Goal: Task Accomplishment & Management: Manage account settings

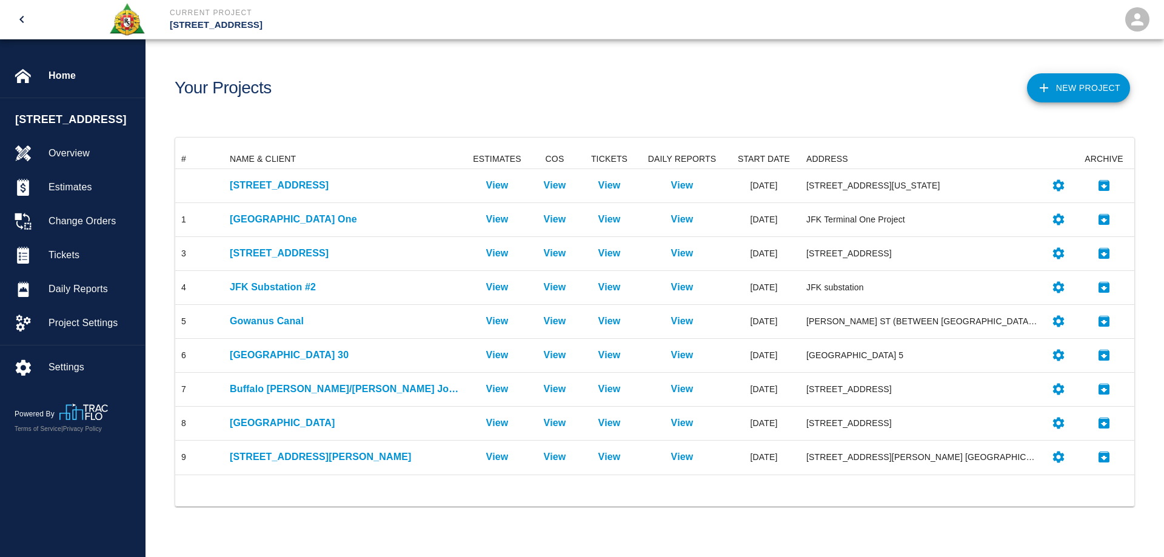
scroll to position [316, 950]
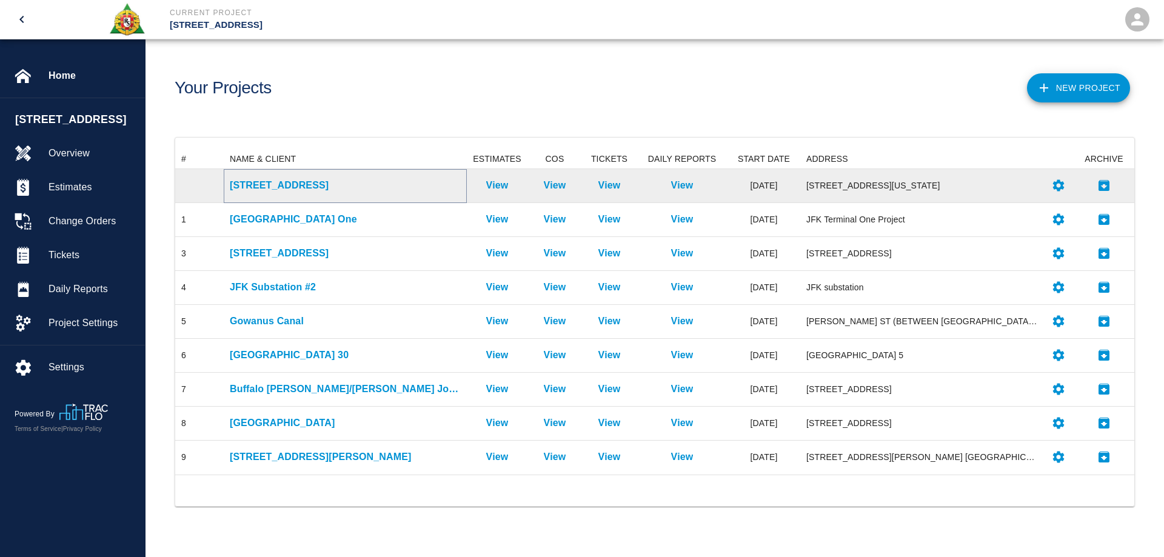
click at [274, 184] on p "[STREET_ADDRESS]" at bounding box center [345, 185] width 231 height 15
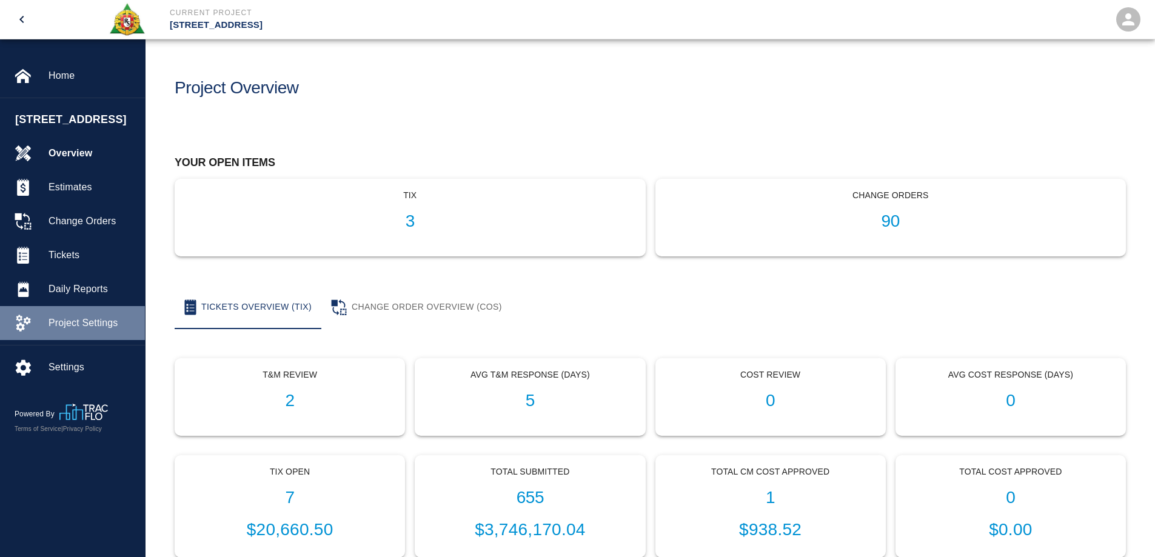
click at [76, 325] on span "Project Settings" at bounding box center [92, 323] width 87 height 15
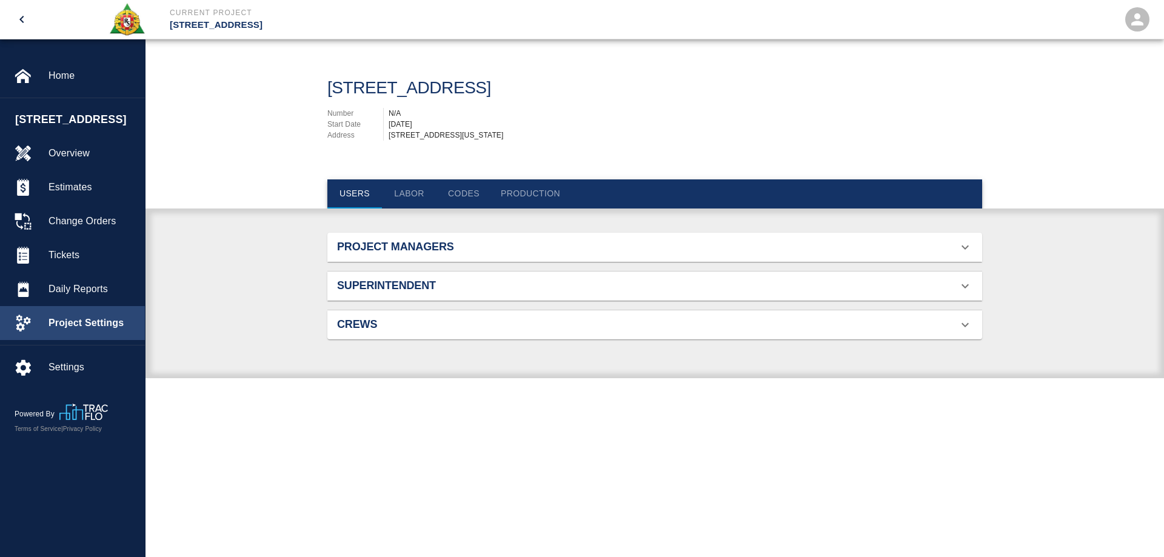
scroll to position [78, 626]
click at [419, 206] on button "Labor" at bounding box center [409, 193] width 55 height 29
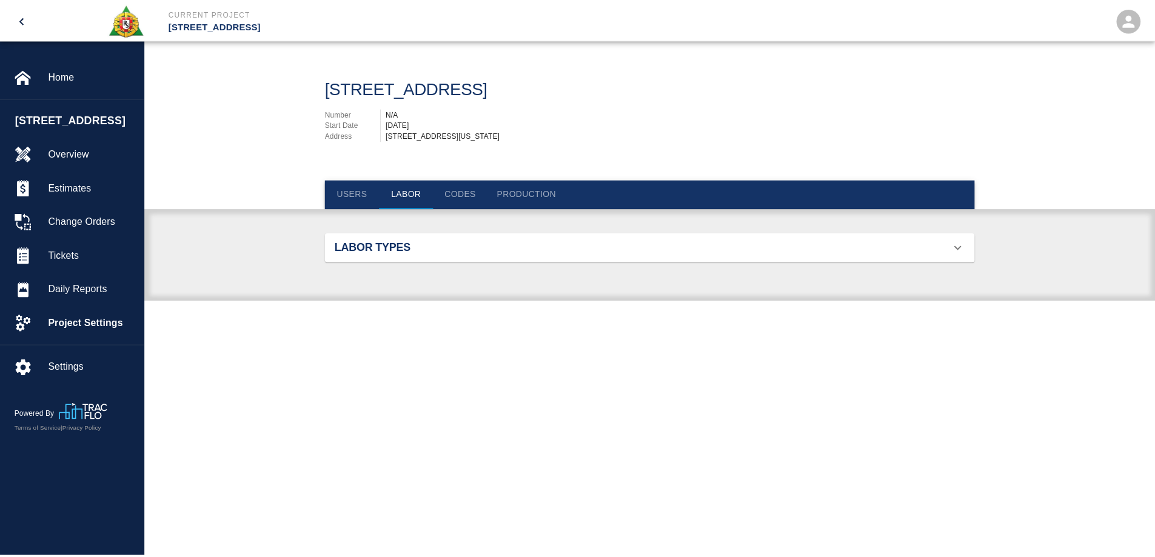
scroll to position [859, 626]
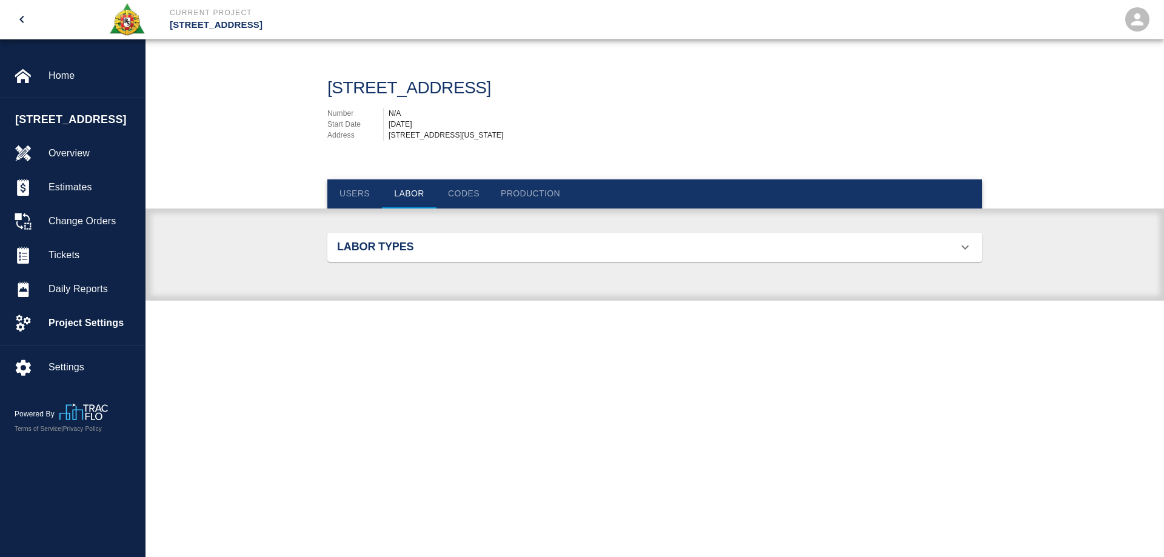
click at [423, 254] on h2 "Labor Types" at bounding box center [440, 247] width 207 height 13
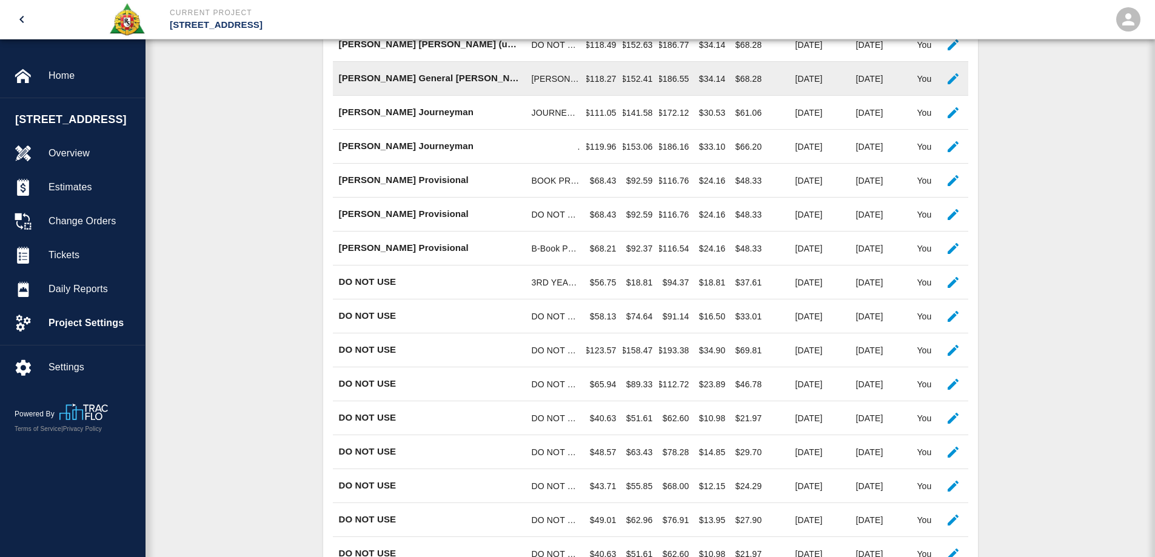
scroll to position [485, 0]
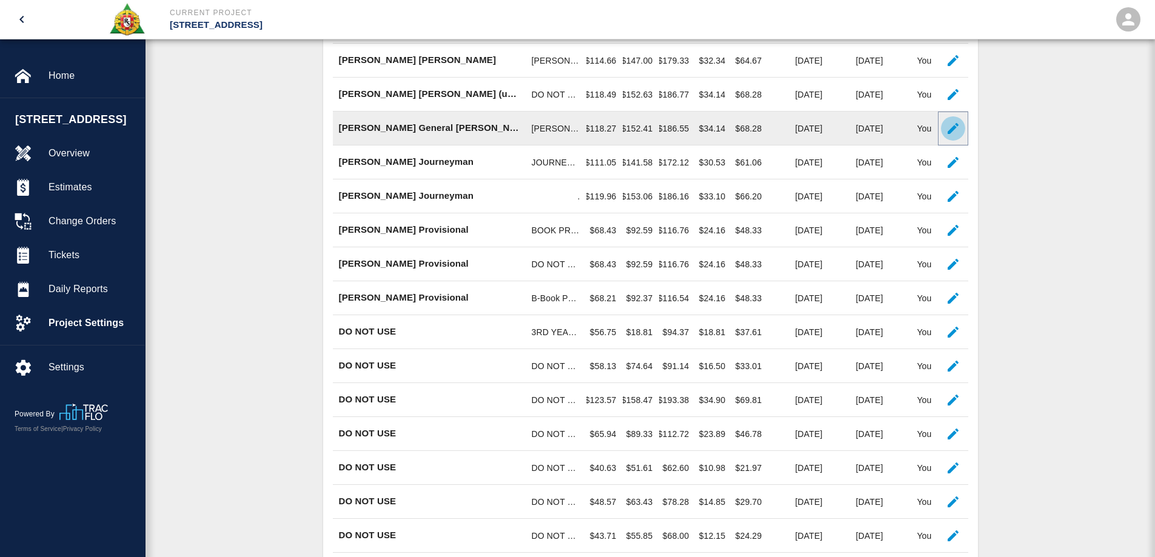
click at [954, 134] on icon "button" at bounding box center [953, 128] width 11 height 11
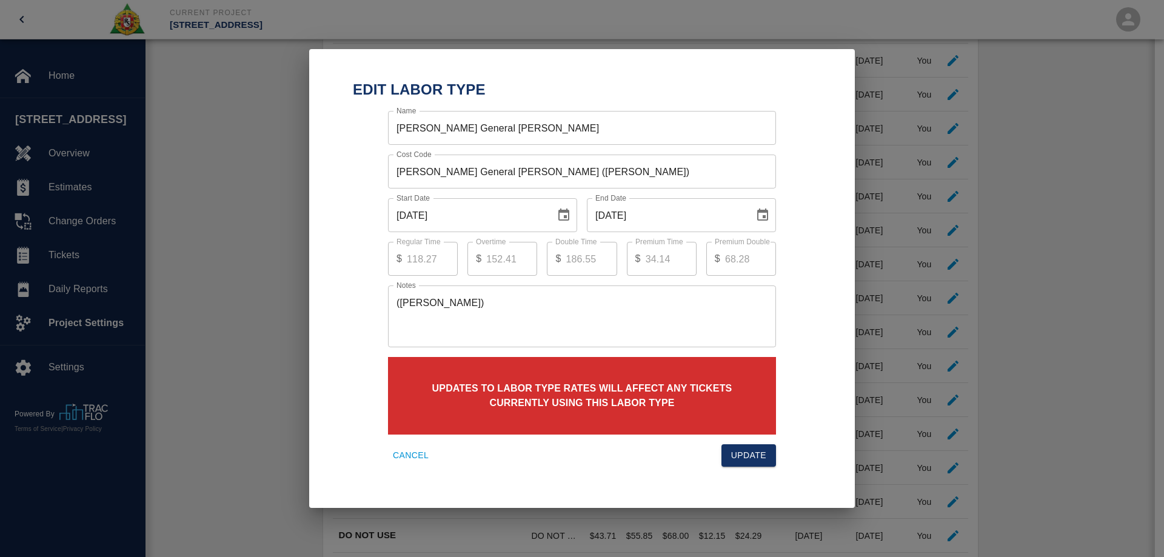
click at [763, 215] on icon "Choose date, selected date is Sep 30, 2025" at bounding box center [762, 215] width 15 height 15
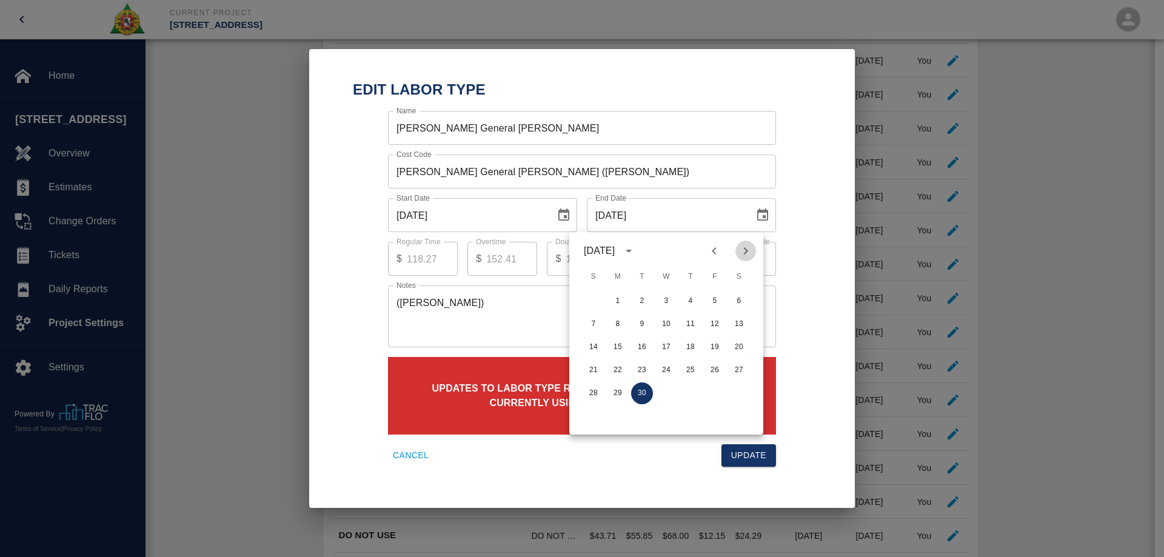
click at [743, 253] on icon "Next month" at bounding box center [745, 251] width 15 height 15
click at [714, 391] on button "31" at bounding box center [715, 394] width 22 height 22
type input "[DATE]"
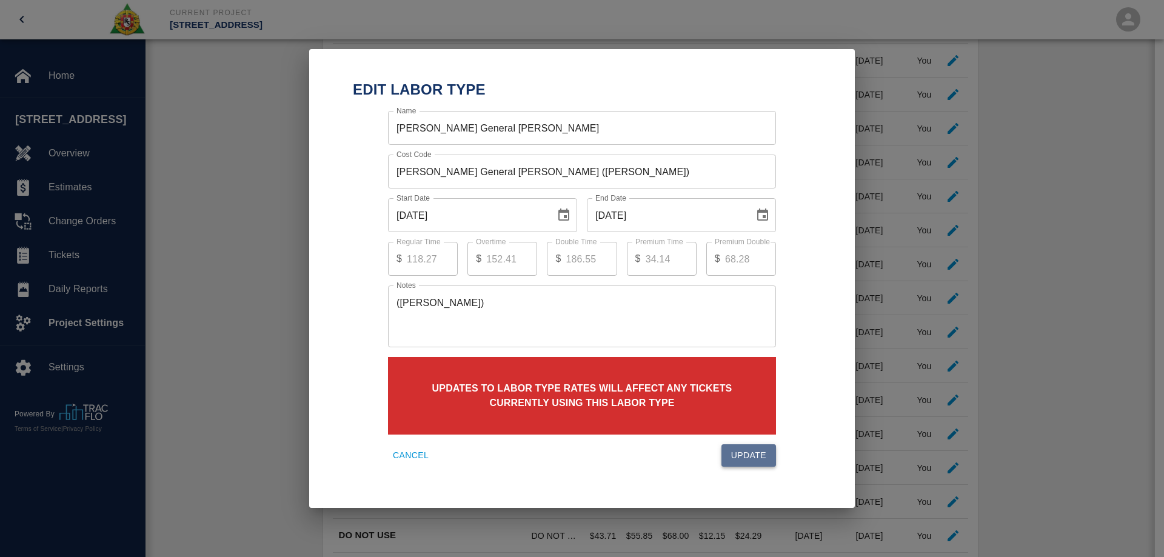
click at [767, 455] on button "Update" at bounding box center [748, 455] width 55 height 22
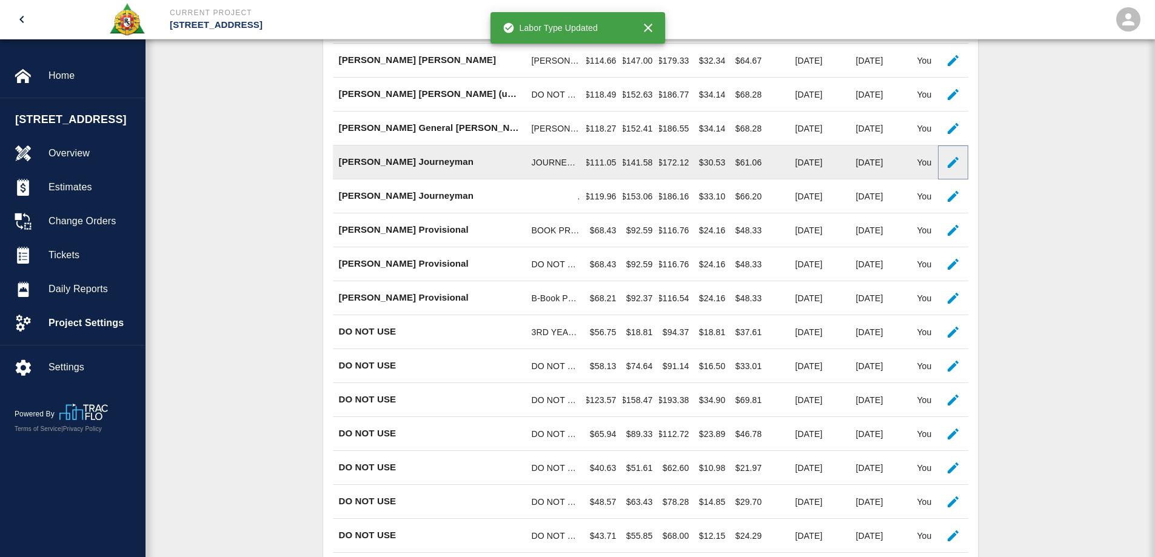
click at [957, 168] on icon "button" at bounding box center [953, 162] width 11 height 11
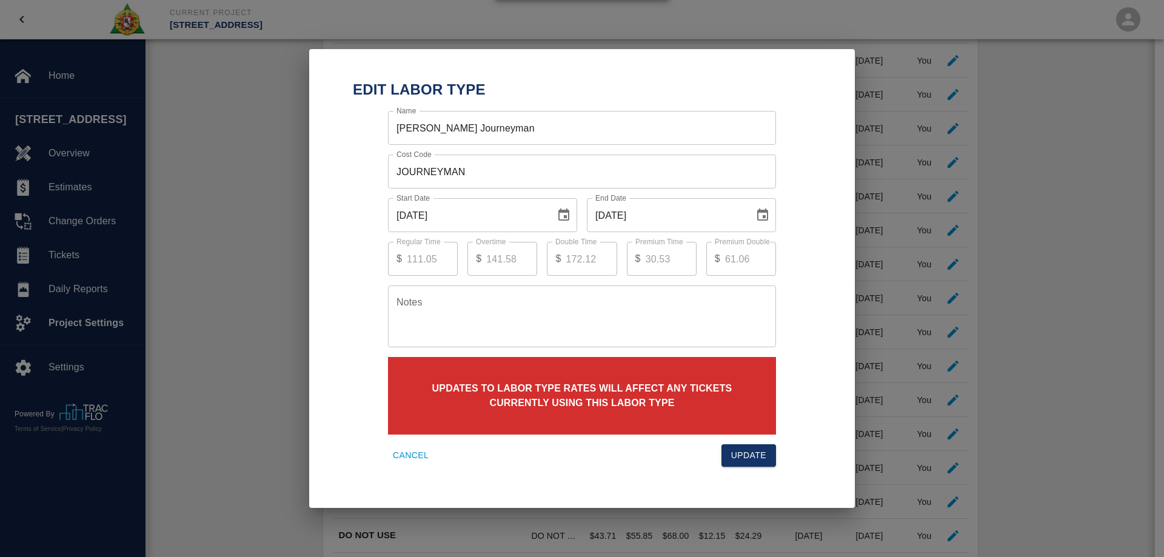
click at [764, 216] on icon "Choose date, selected date is Sep 30, 2025" at bounding box center [762, 215] width 11 height 12
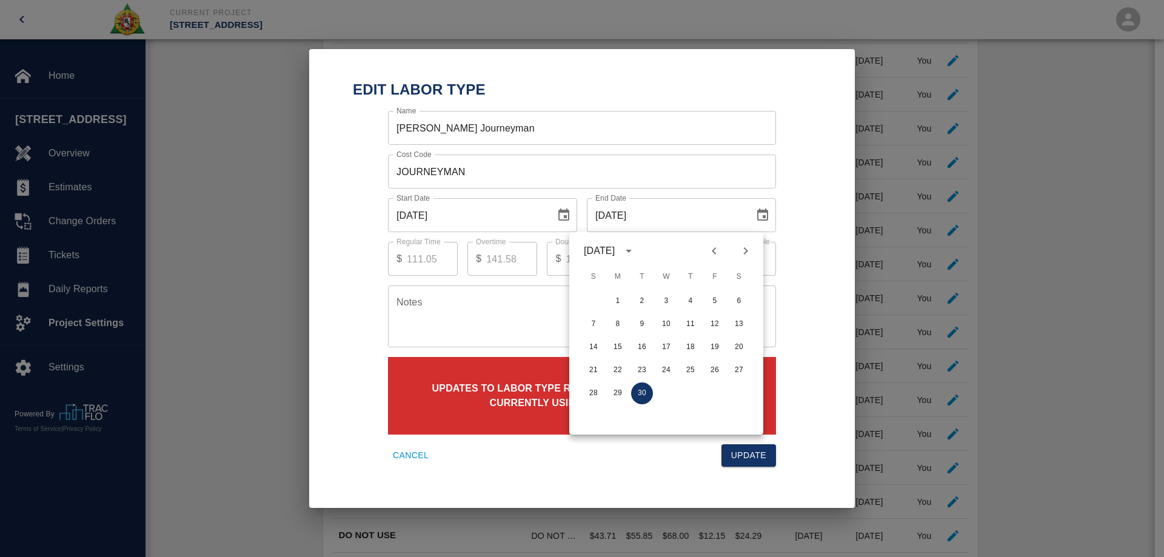
click at [754, 255] on button "Next month" at bounding box center [745, 251] width 21 height 21
click at [719, 390] on button "31" at bounding box center [715, 394] width 22 height 22
type input "[DATE]"
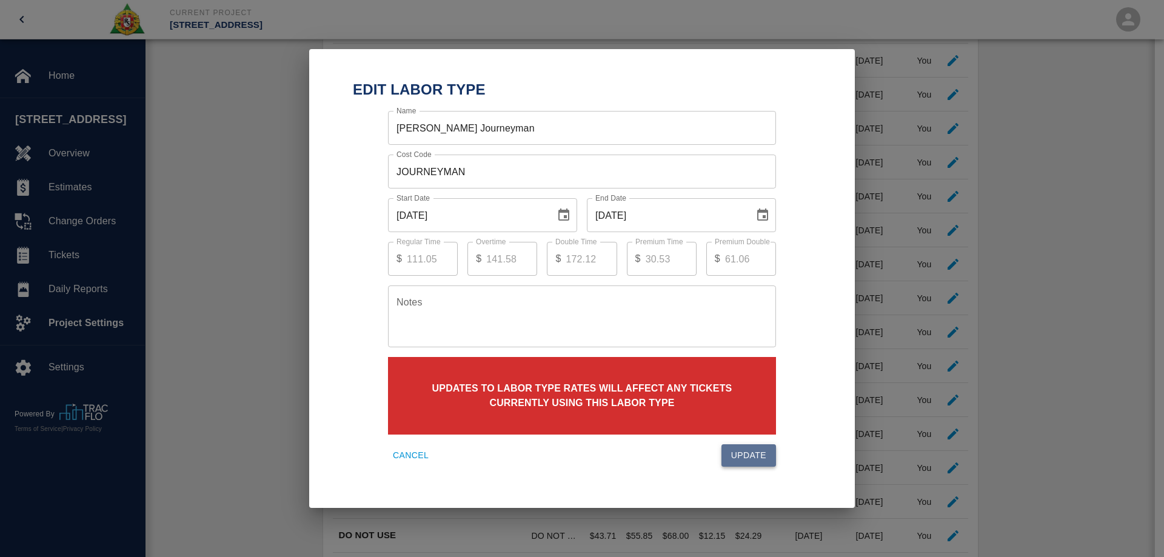
click at [751, 460] on button "Update" at bounding box center [748, 455] width 55 height 22
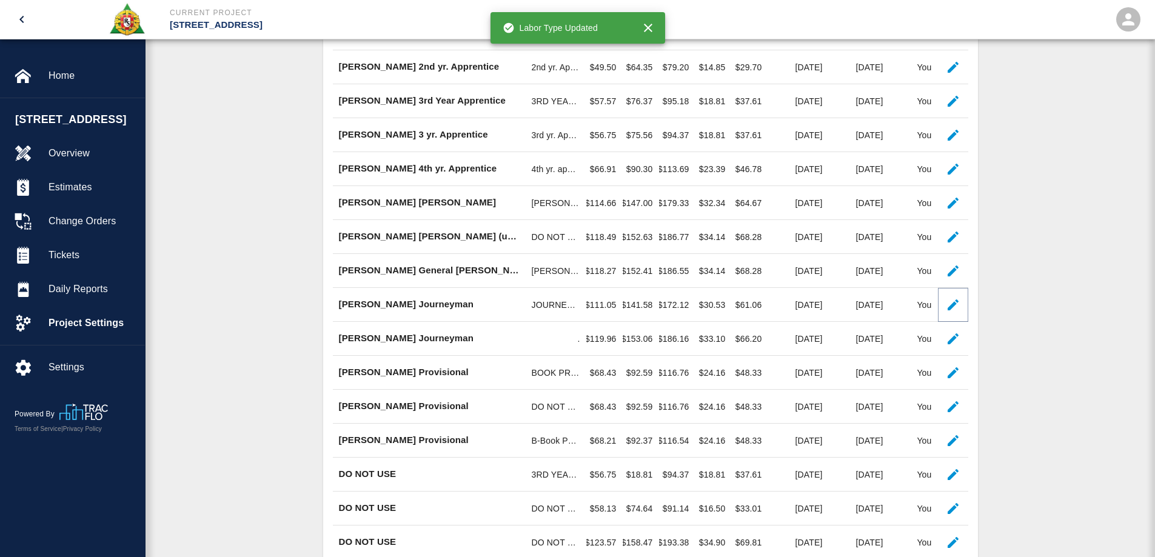
scroll to position [364, 0]
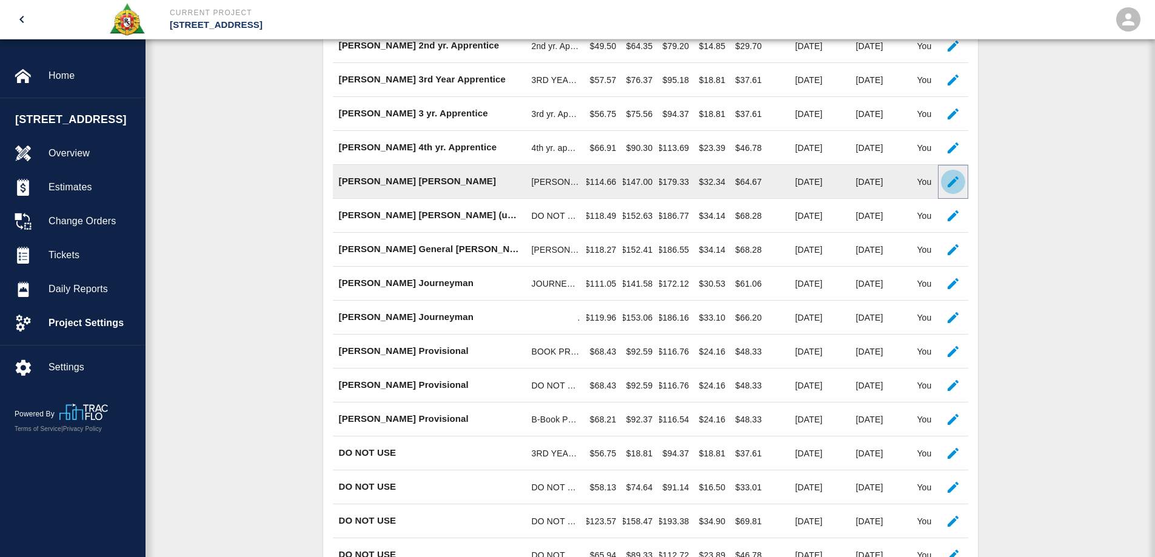
click at [954, 187] on icon "button" at bounding box center [953, 181] width 11 height 11
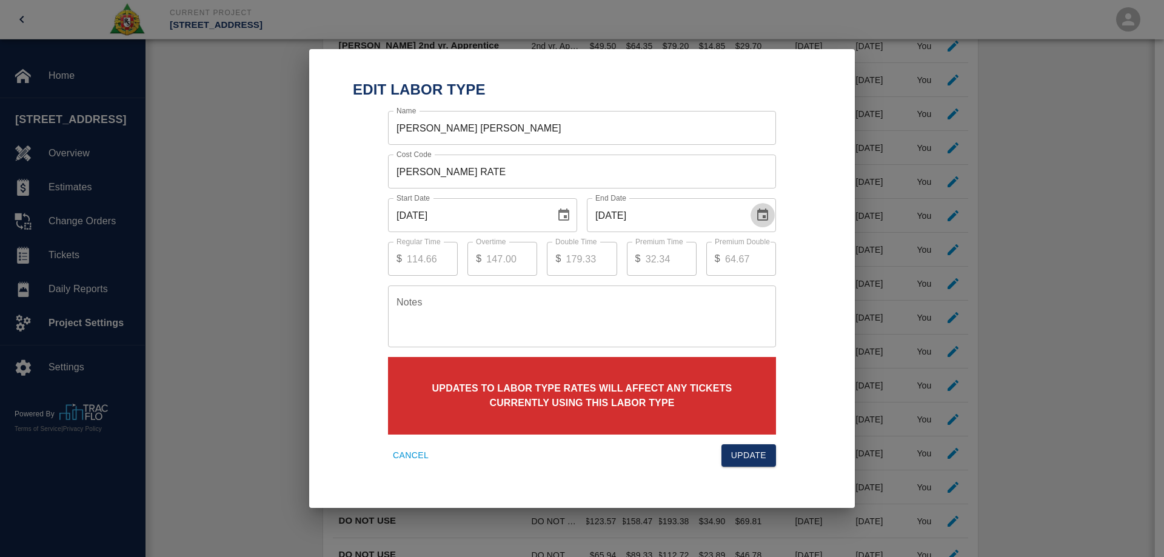
click at [760, 213] on icon "Choose date, selected date is Sep 30, 2025" at bounding box center [762, 215] width 11 height 12
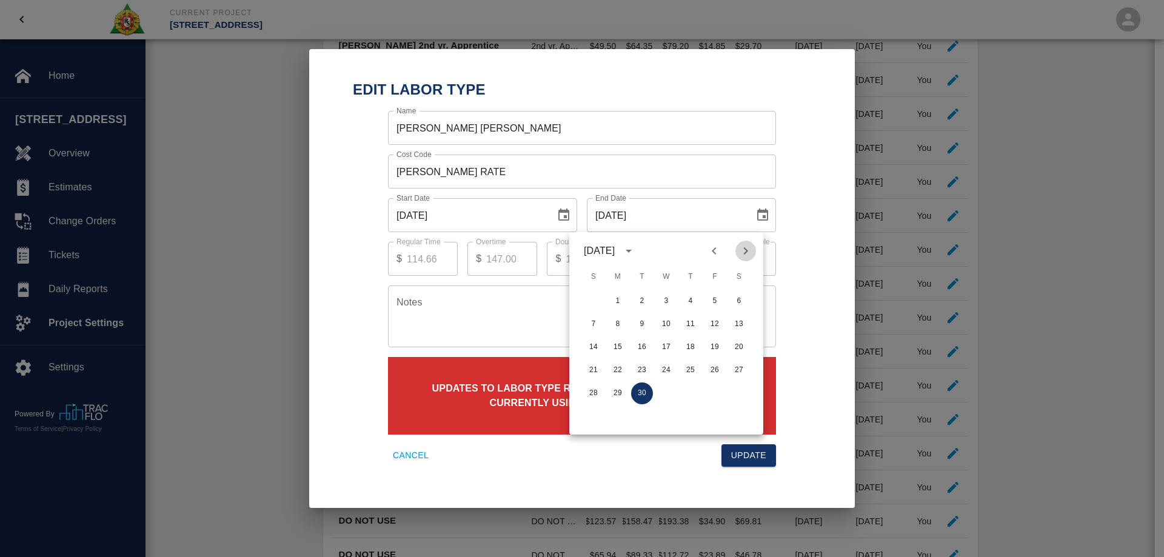
click at [748, 254] on icon "Next month" at bounding box center [745, 251] width 15 height 15
click at [714, 395] on button "31" at bounding box center [715, 394] width 22 height 22
type input "[DATE]"
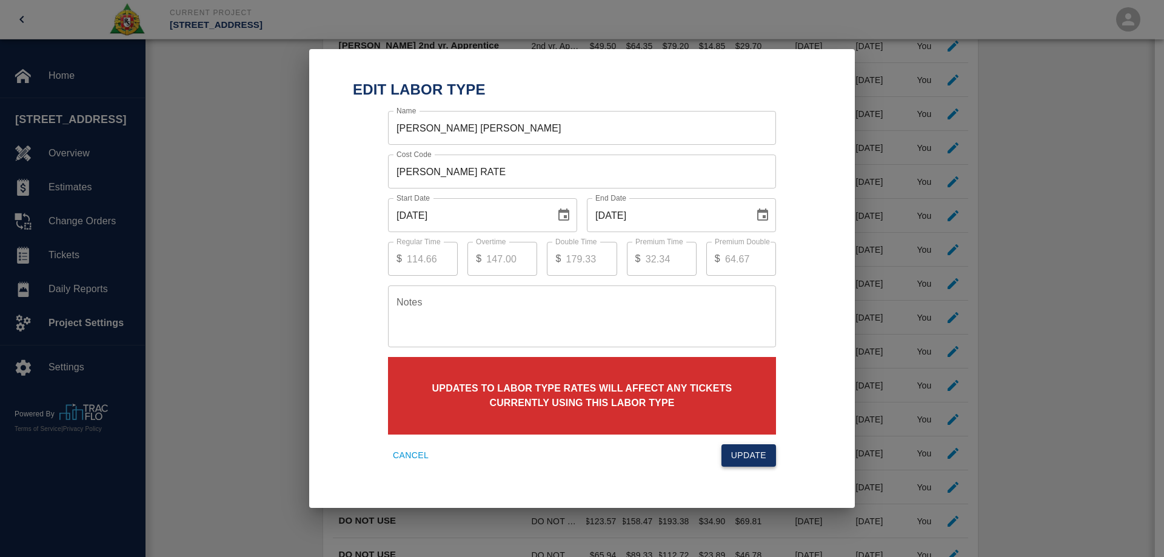
click at [743, 446] on button "Update" at bounding box center [748, 455] width 55 height 22
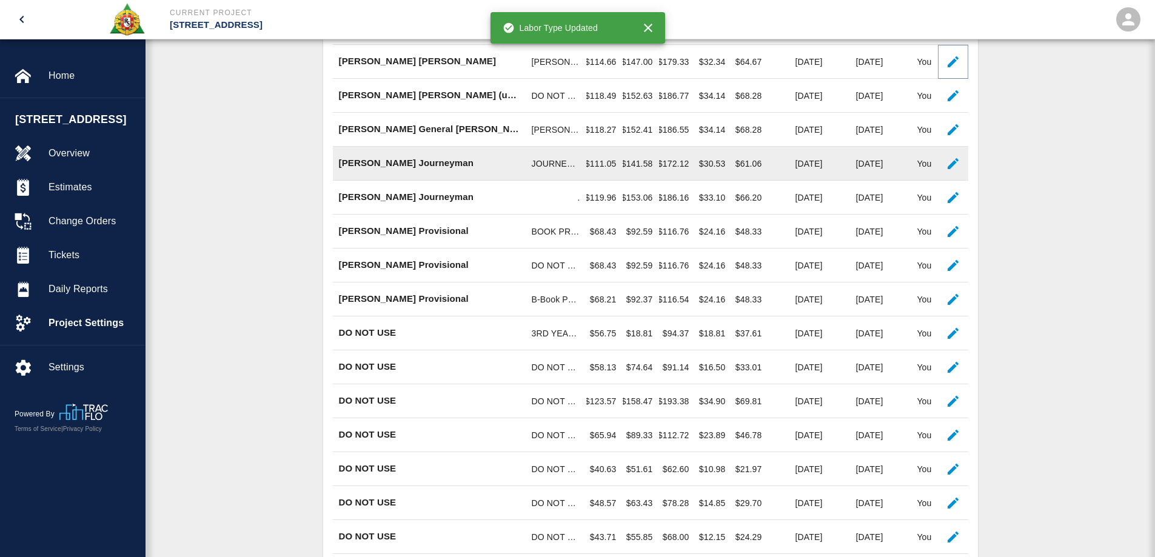
scroll to position [485, 0]
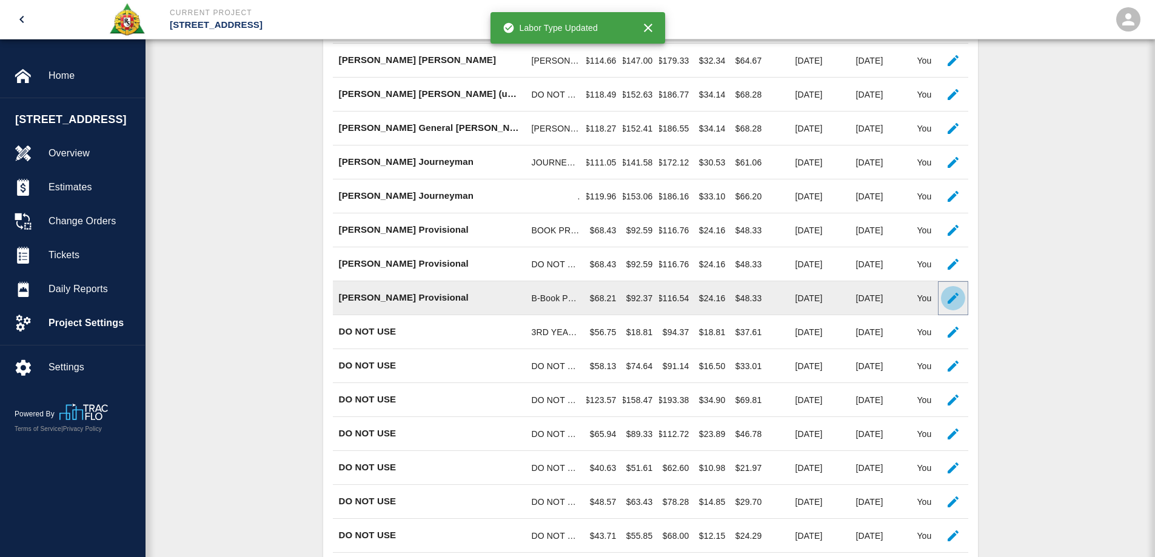
click at [955, 306] on icon "button" at bounding box center [953, 298] width 15 height 15
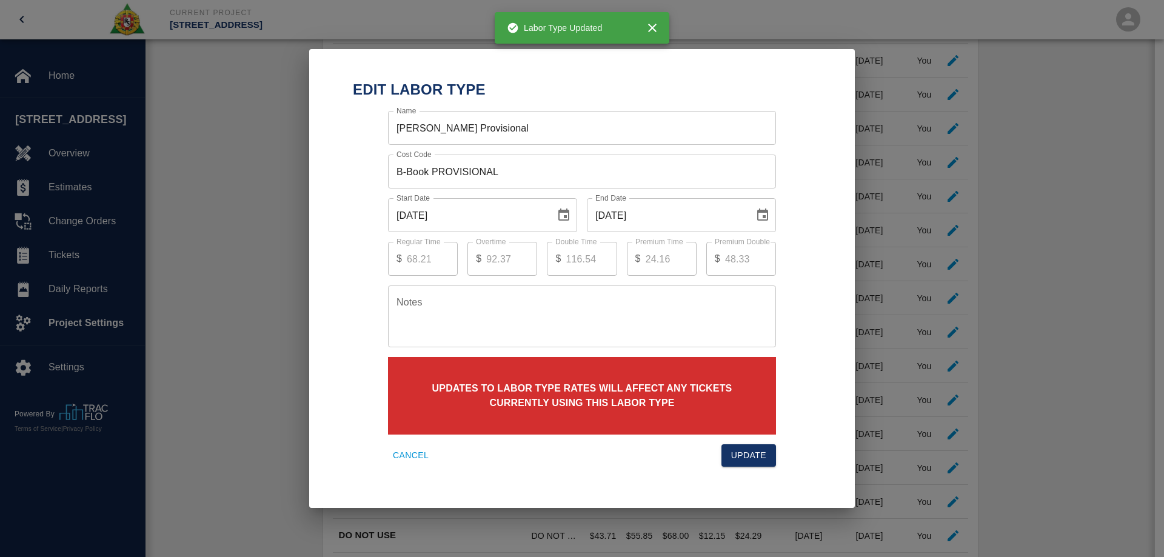
click at [760, 206] on button "Choose date, selected date is Sep 30, 2025" at bounding box center [763, 215] width 24 height 24
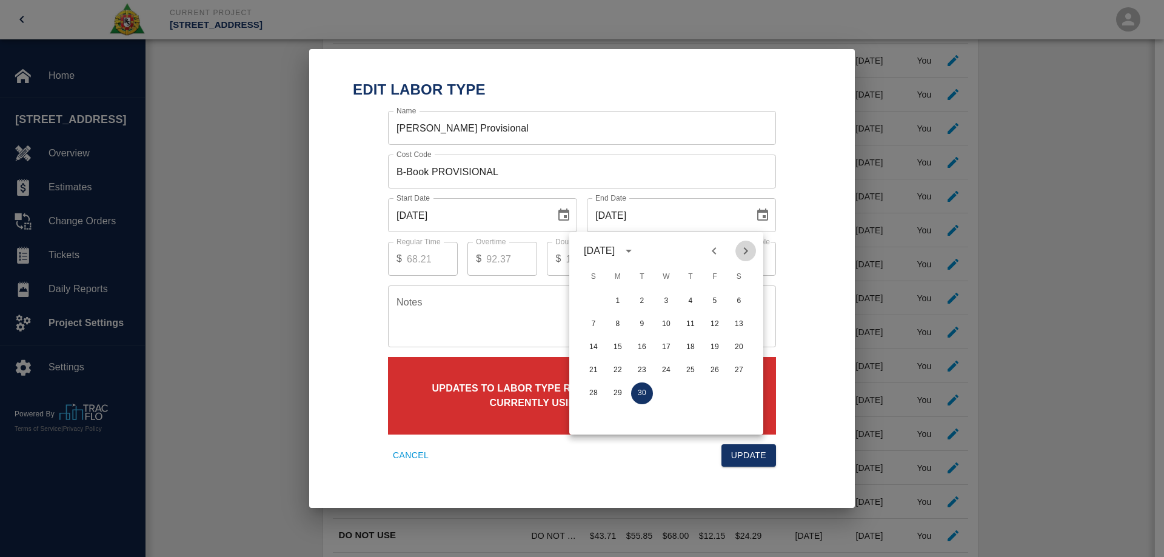
click at [745, 246] on icon "Next month" at bounding box center [745, 251] width 15 height 15
drag, startPoint x: 715, startPoint y: 393, endPoint x: 748, endPoint y: 447, distance: 63.9
click at [721, 400] on button "31" at bounding box center [715, 394] width 22 height 22
type input "[DATE]"
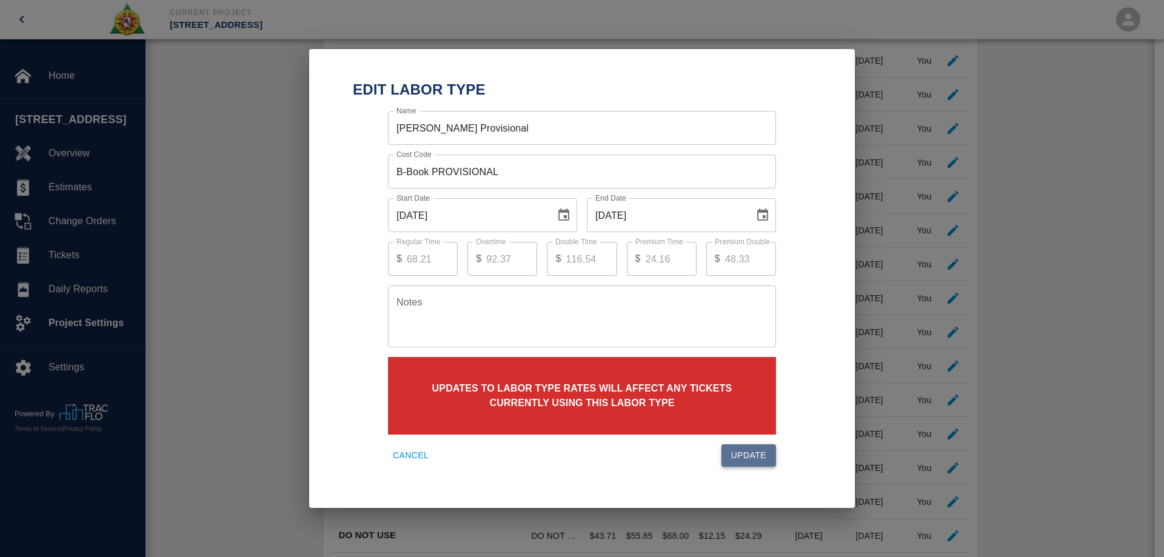
click at [753, 454] on button "Update" at bounding box center [748, 455] width 55 height 22
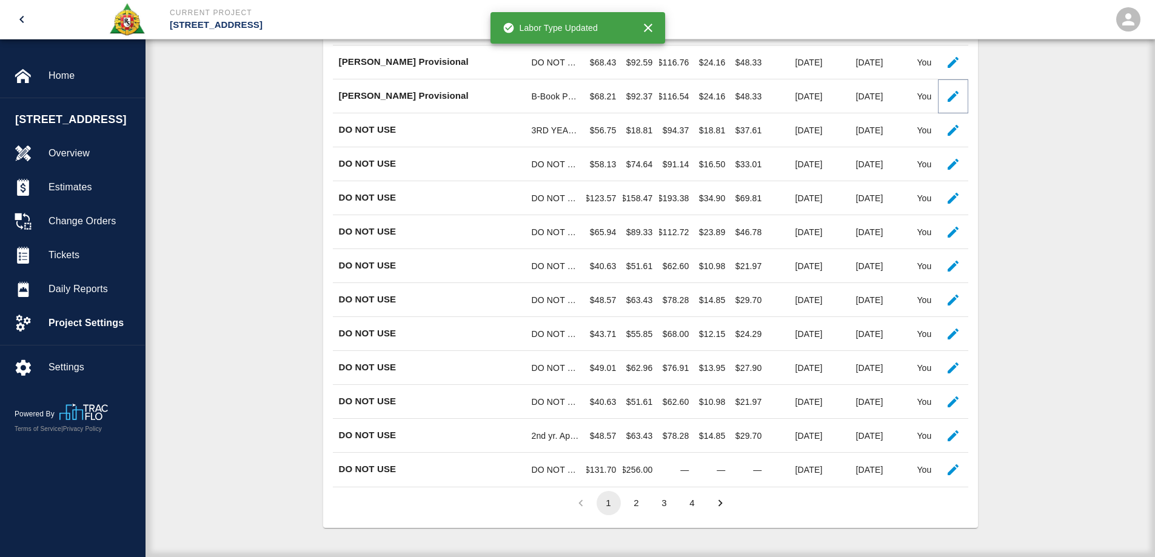
scroll to position [698, 0]
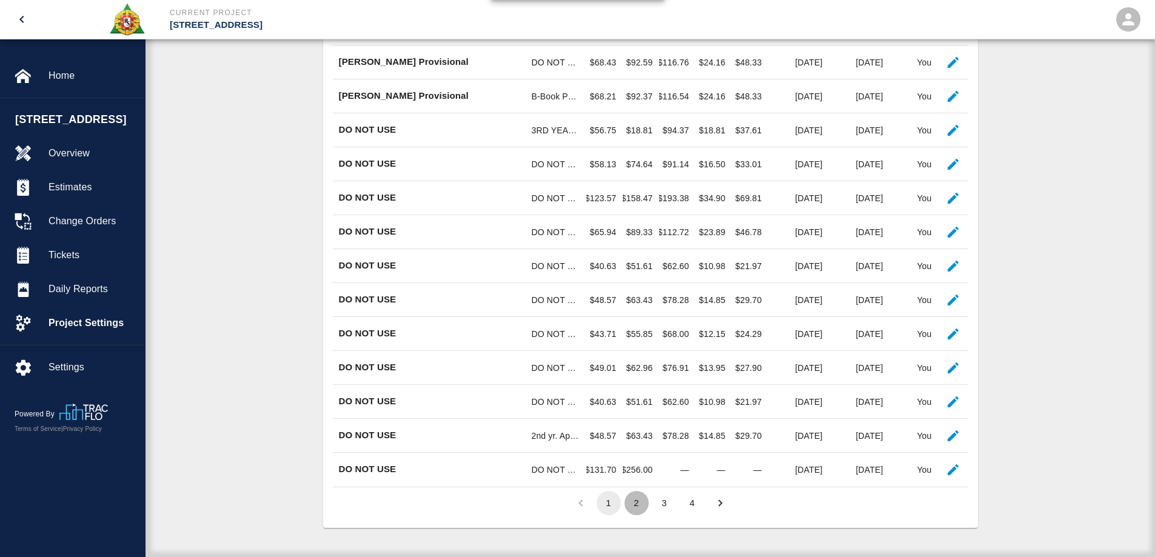
click at [636, 498] on button "2" at bounding box center [636, 503] width 24 height 24
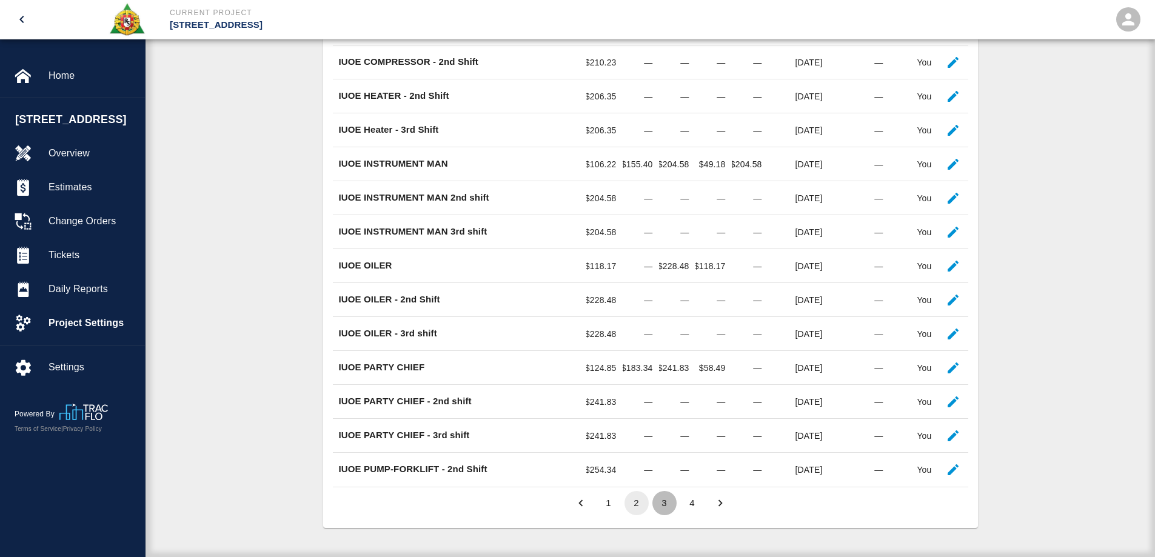
click at [665, 503] on button "3" at bounding box center [664, 503] width 24 height 24
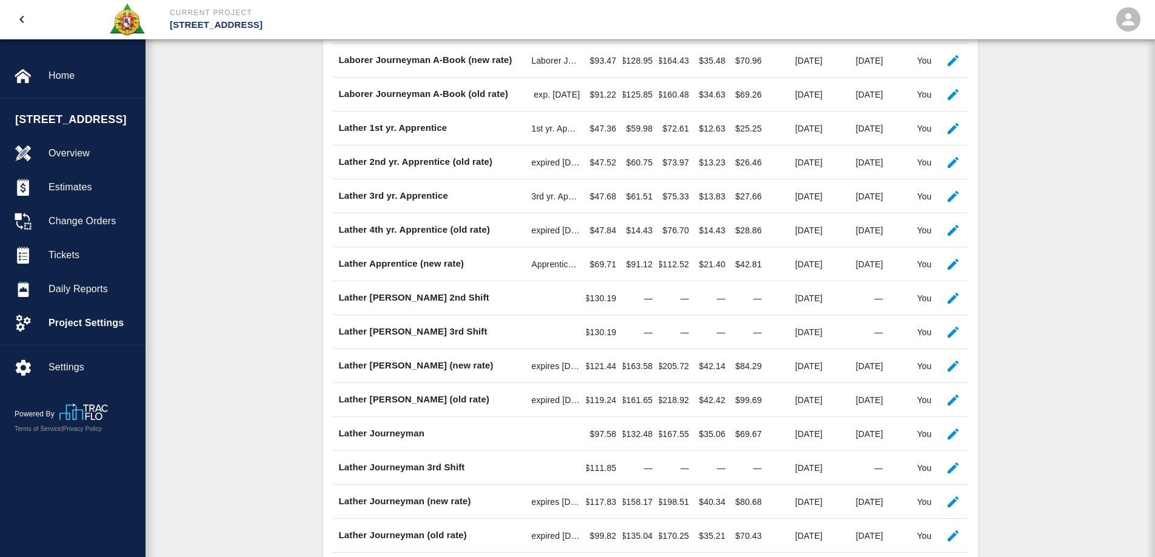
scroll to position [577, 0]
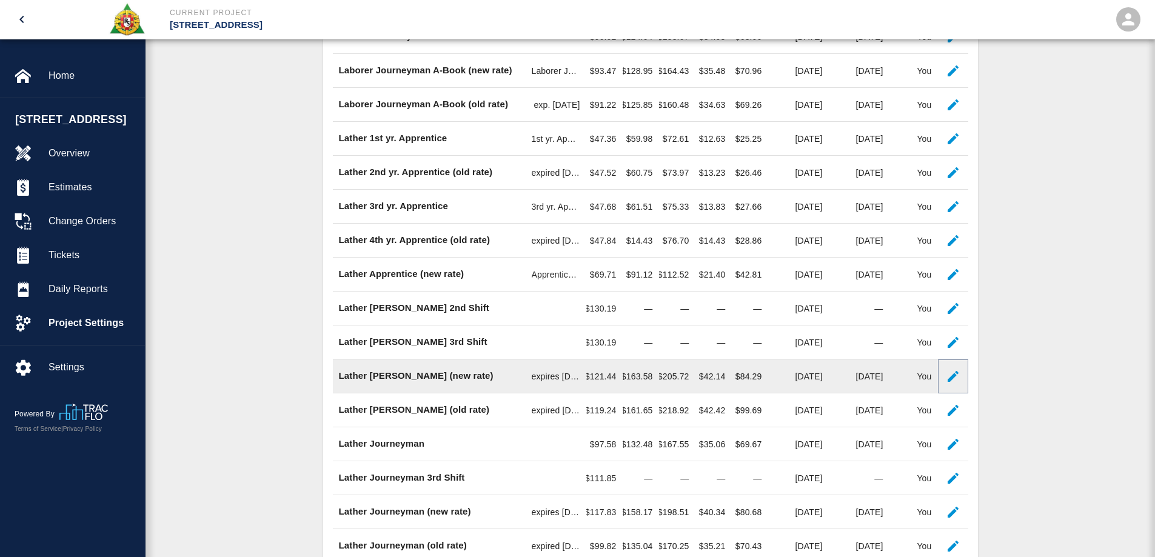
click at [949, 384] on icon "button" at bounding box center [953, 376] width 15 height 15
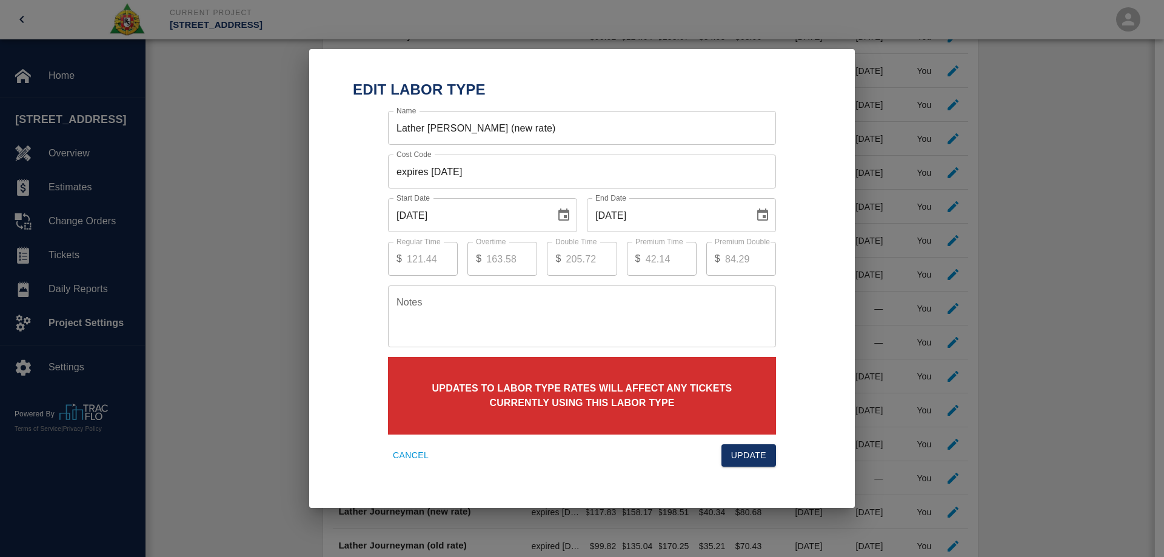
click at [763, 211] on icon "Choose date, selected date is Sep 30, 2025" at bounding box center [762, 215] width 11 height 12
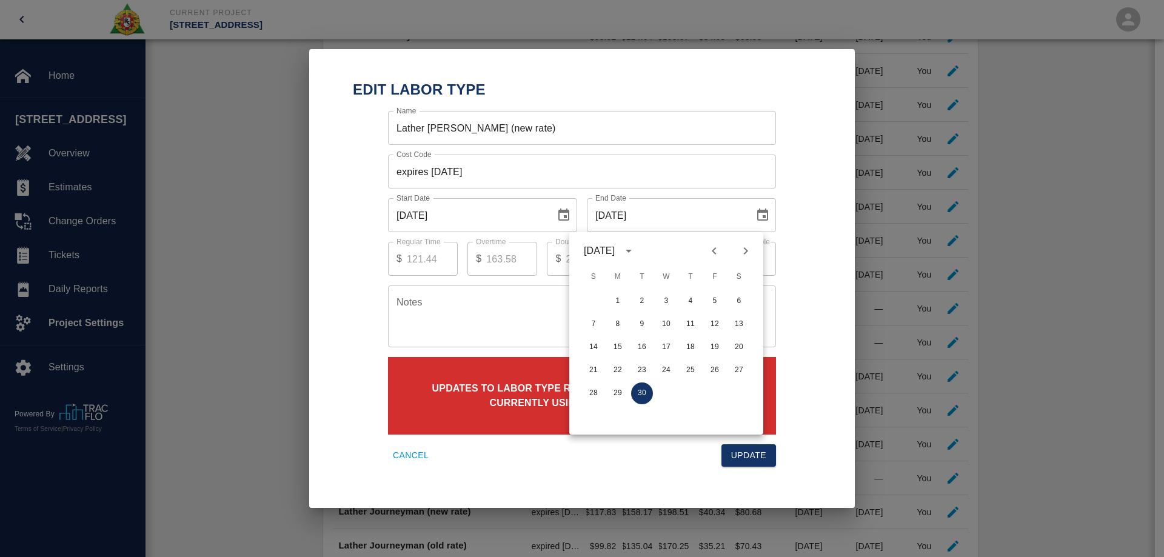
click at [742, 254] on icon "Next month" at bounding box center [745, 251] width 15 height 15
drag, startPoint x: 718, startPoint y: 390, endPoint x: 729, endPoint y: 413, distance: 26.0
click at [718, 392] on button "31" at bounding box center [715, 394] width 22 height 22
type input "[DATE]"
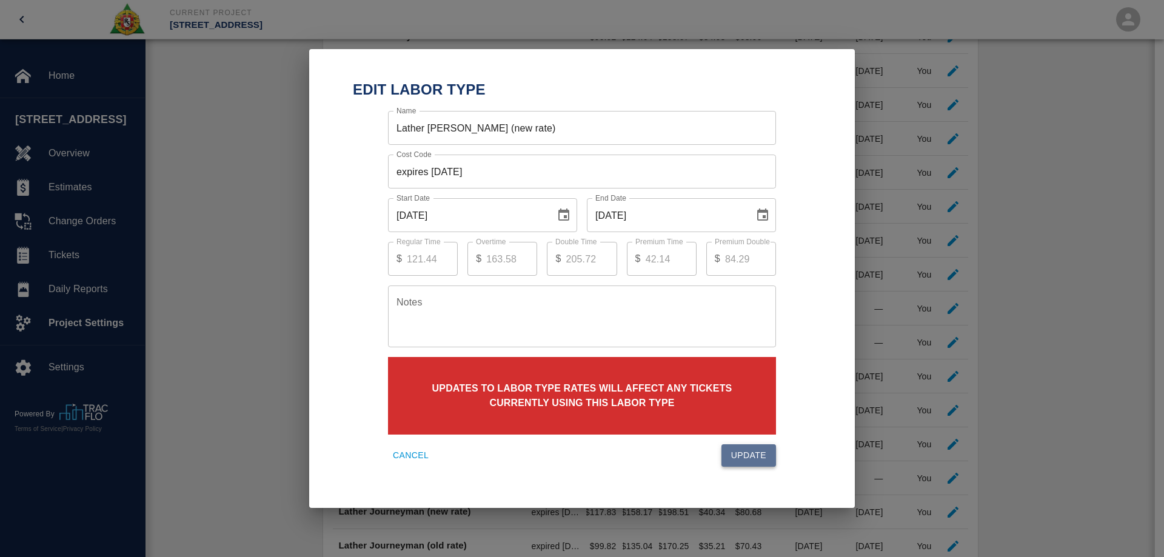
click at [755, 454] on button "Update" at bounding box center [748, 455] width 55 height 22
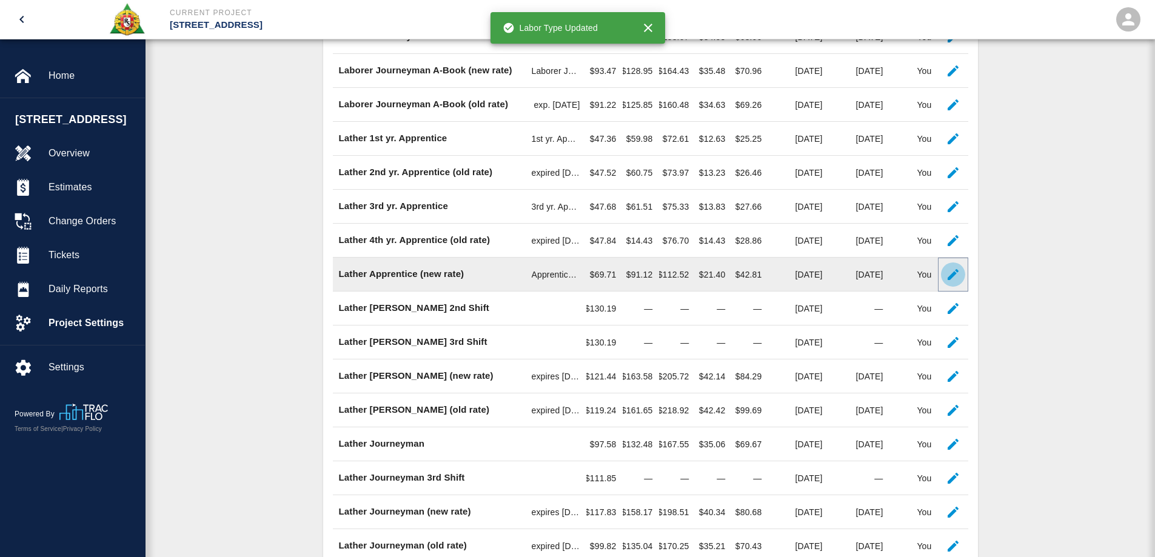
click at [958, 282] on icon "button" at bounding box center [953, 274] width 15 height 15
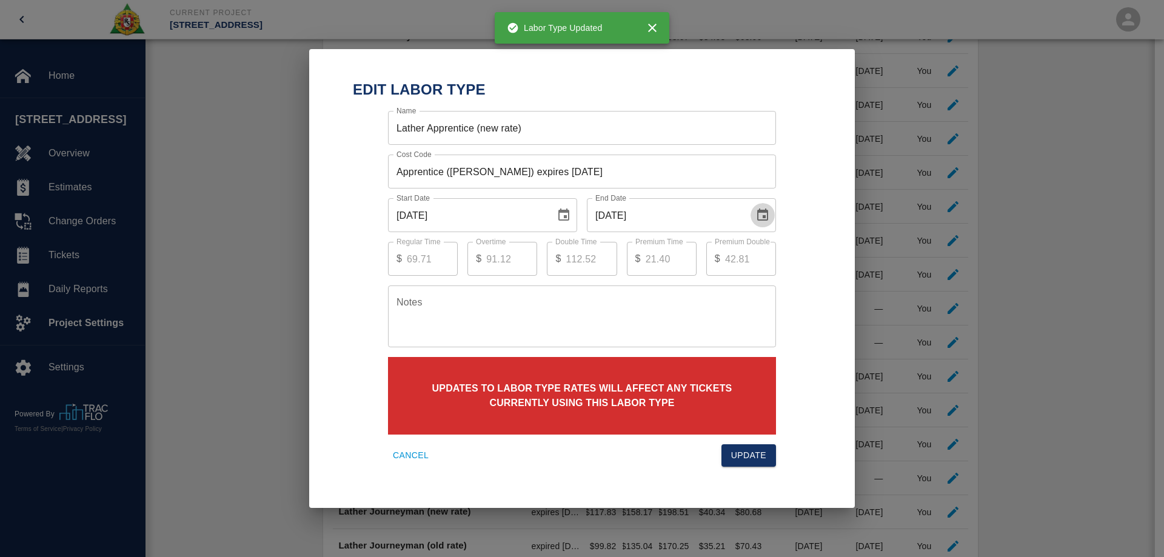
click at [764, 212] on icon "Choose date, selected date is Sep 30, 2025" at bounding box center [762, 215] width 11 height 12
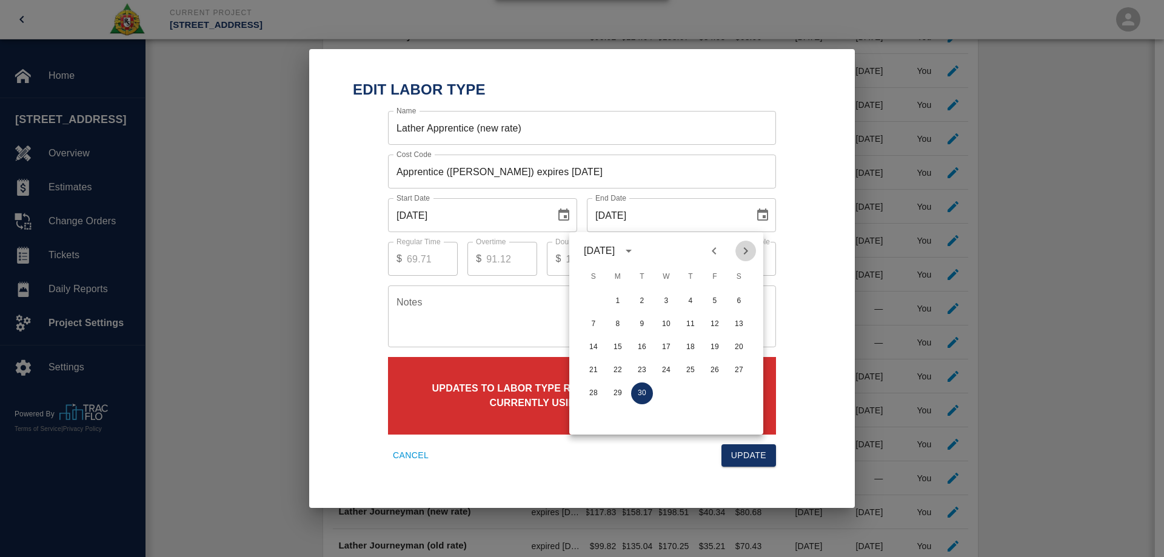
click at [750, 255] on icon "Next month" at bounding box center [745, 251] width 15 height 15
drag, startPoint x: 717, startPoint y: 393, endPoint x: 746, endPoint y: 426, distance: 43.8
click at [720, 394] on button "31" at bounding box center [715, 394] width 22 height 22
type input "[DATE]"
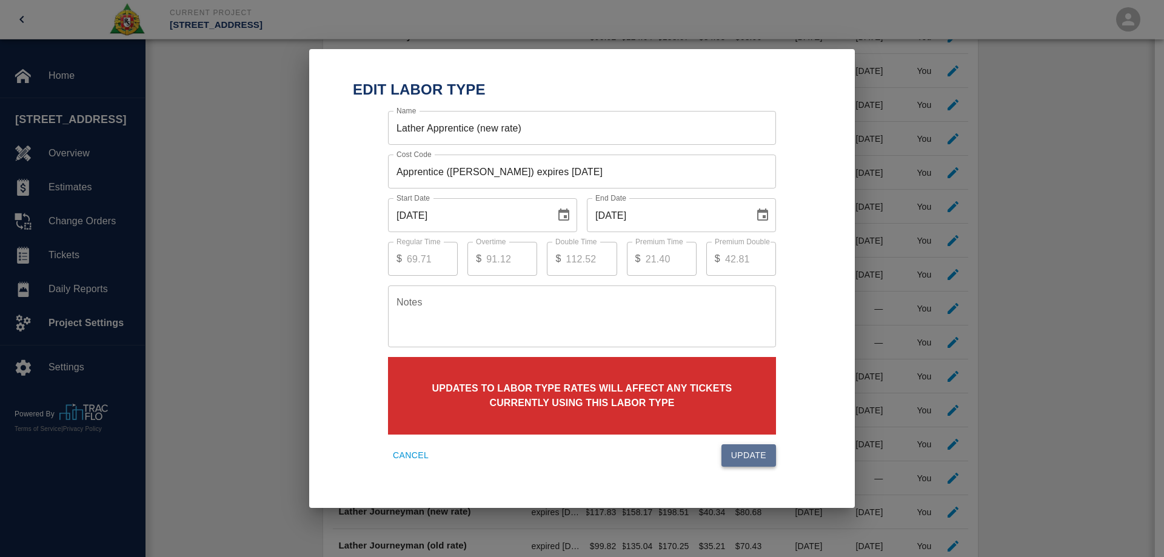
click at [763, 456] on button "Update" at bounding box center [748, 455] width 55 height 22
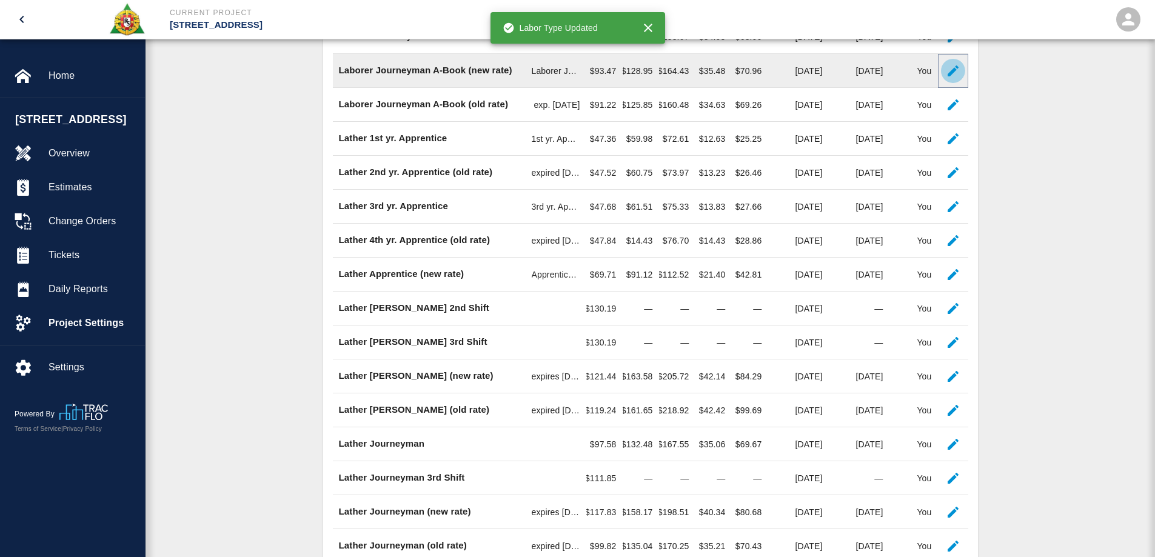
click at [951, 78] on icon "button" at bounding box center [953, 71] width 15 height 15
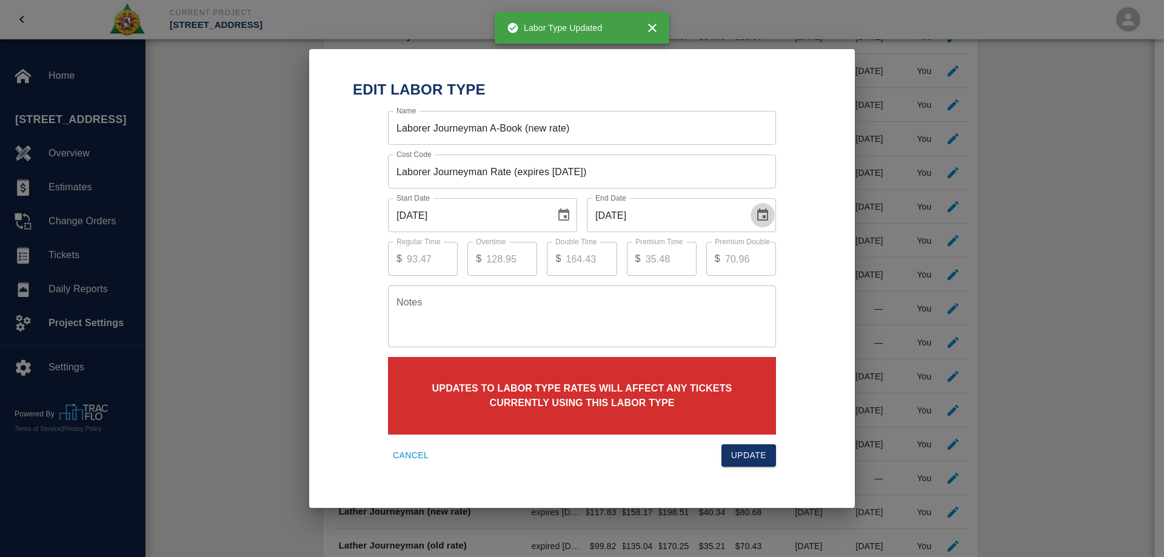
click at [755, 216] on icon "Choose date, selected date is Sep 30, 2025" at bounding box center [762, 215] width 15 height 15
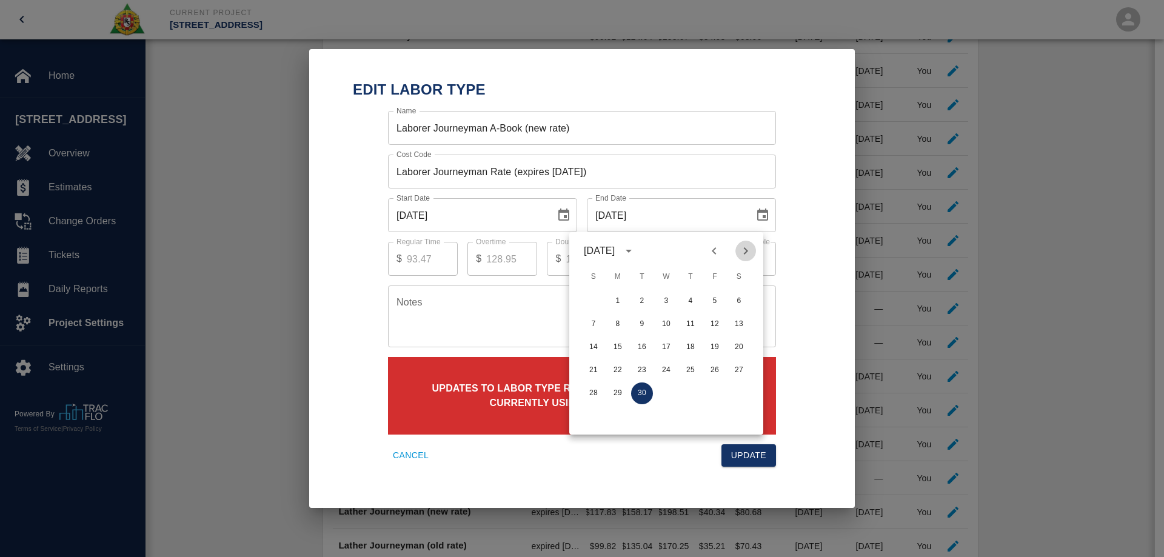
click at [746, 255] on icon "Next month" at bounding box center [745, 251] width 15 height 15
click at [721, 394] on button "31" at bounding box center [715, 394] width 22 height 22
type input "[DATE]"
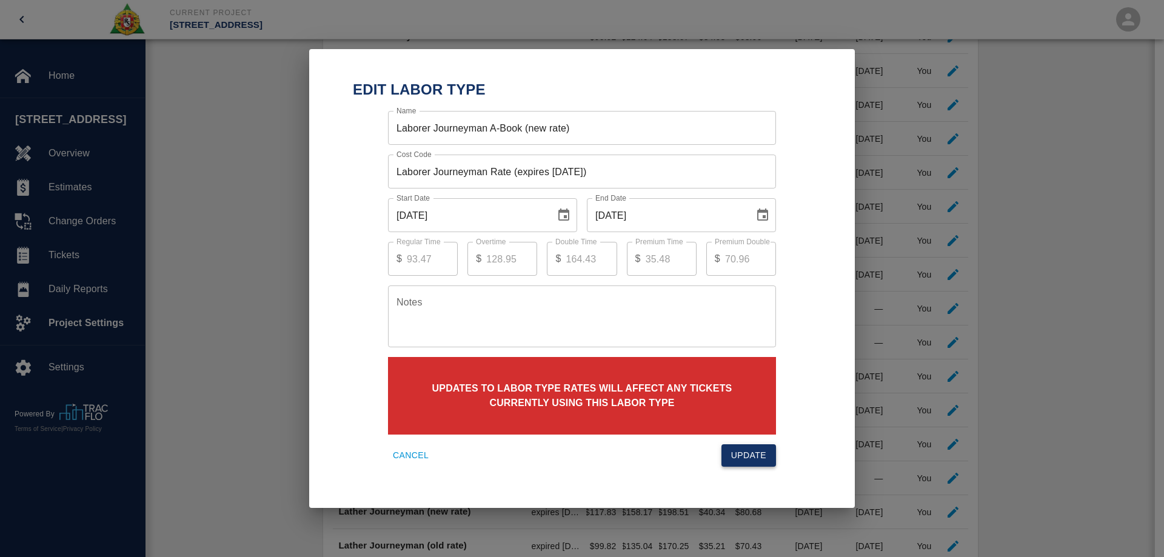
click at [749, 458] on button "Update" at bounding box center [748, 455] width 55 height 22
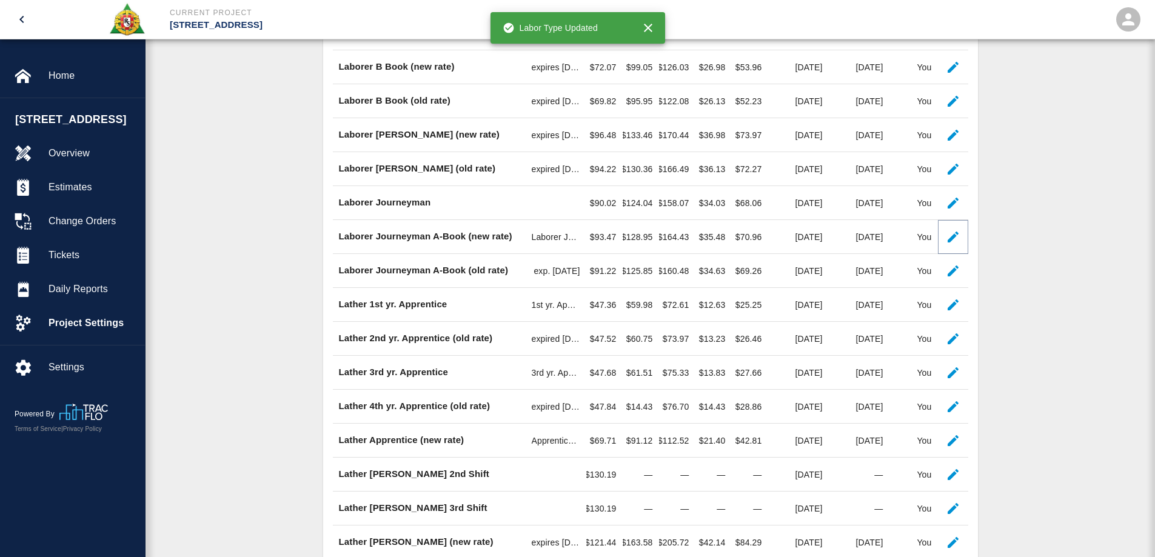
scroll to position [395, 0]
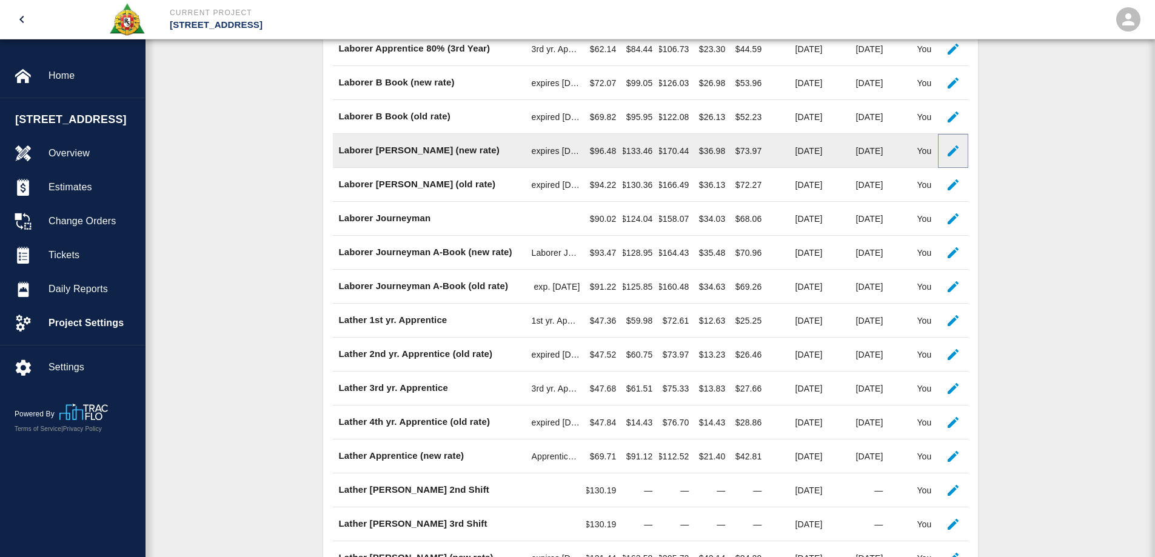
click at [951, 156] on icon "button" at bounding box center [953, 151] width 11 height 11
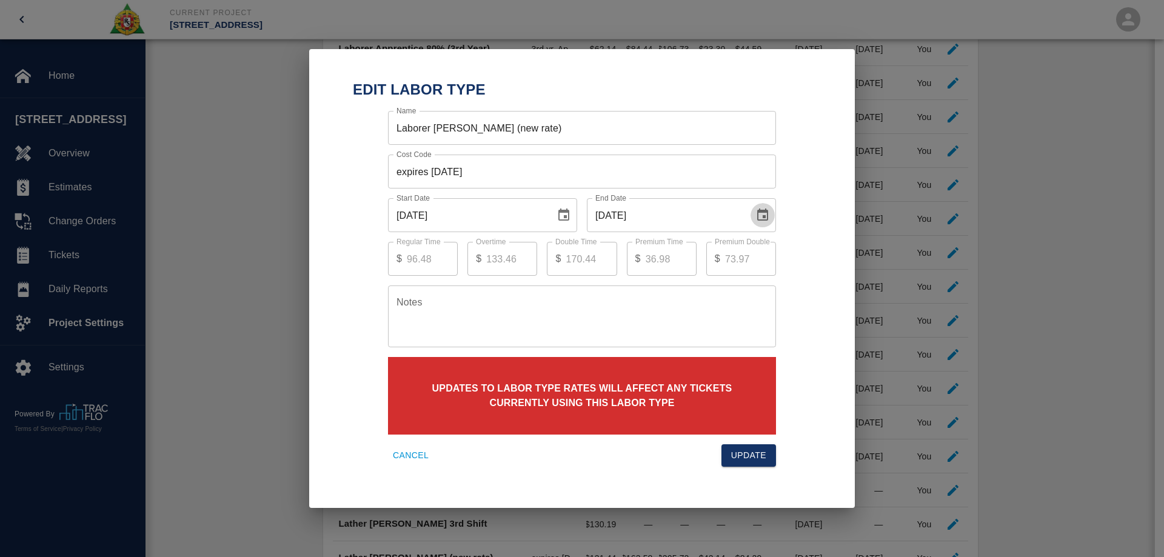
click at [760, 213] on icon "Choose date, selected date is Sep 30, 2025" at bounding box center [762, 215] width 11 height 12
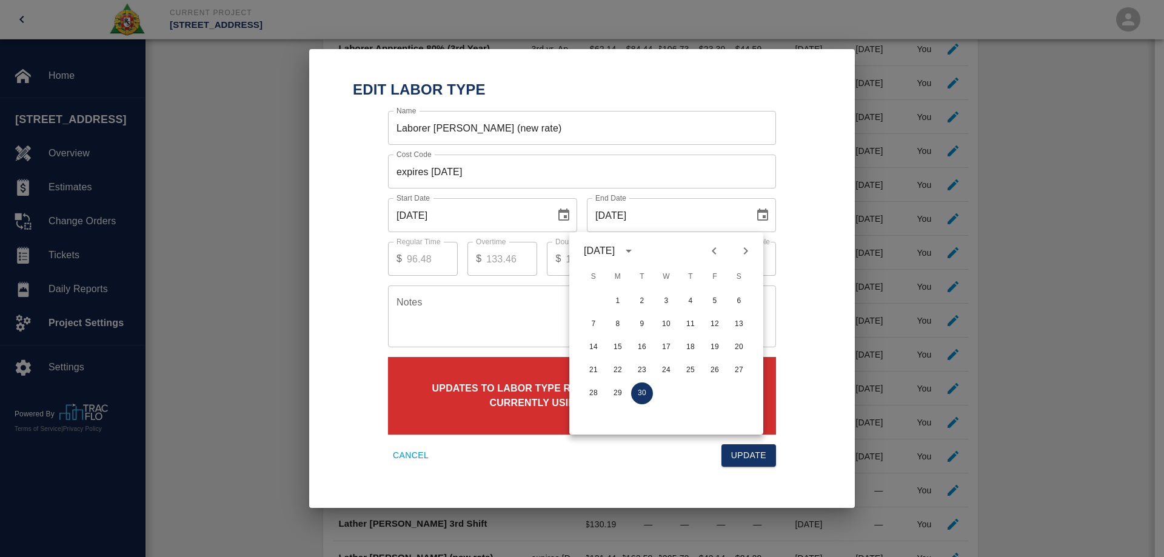
click at [751, 252] on icon "Next month" at bounding box center [745, 251] width 15 height 15
click at [718, 393] on button "31" at bounding box center [715, 394] width 22 height 22
type input "[DATE]"
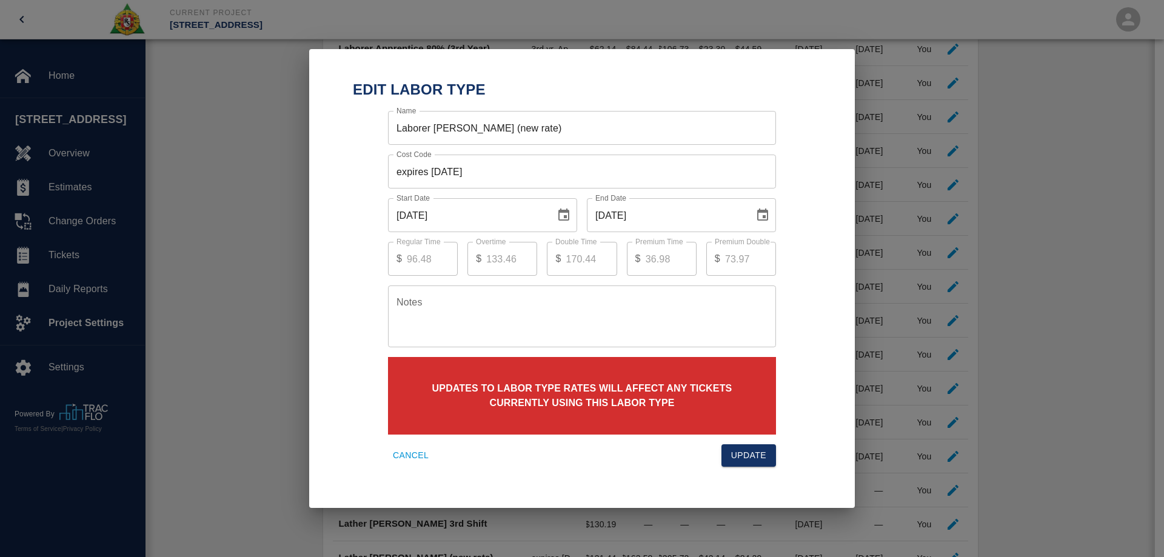
drag, startPoint x: 766, startPoint y: 449, endPoint x: 774, endPoint y: 445, distance: 9.2
click at [767, 450] on button "Update" at bounding box center [748, 455] width 55 height 22
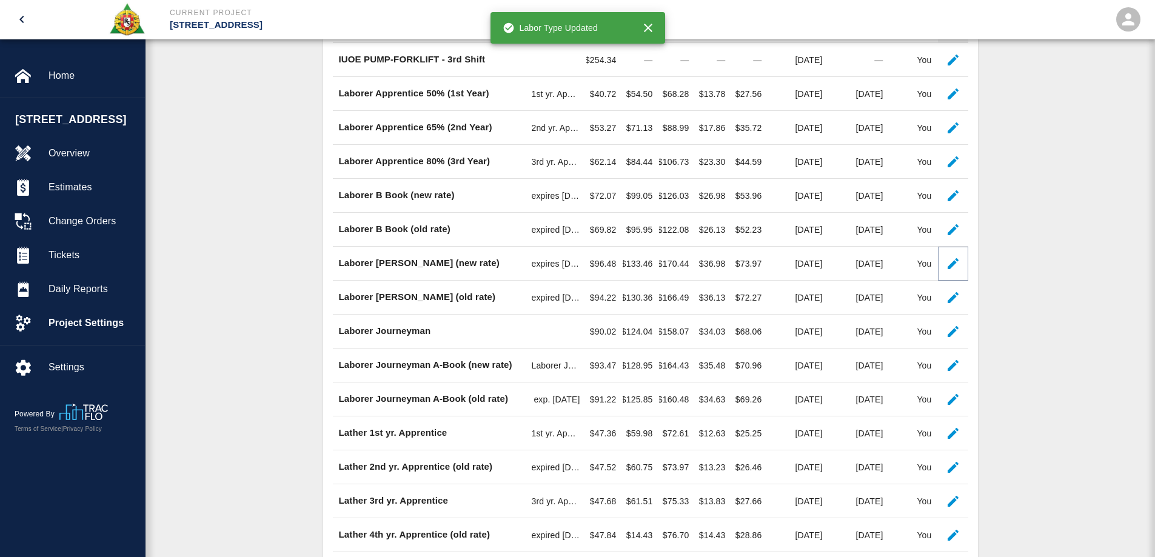
scroll to position [273, 0]
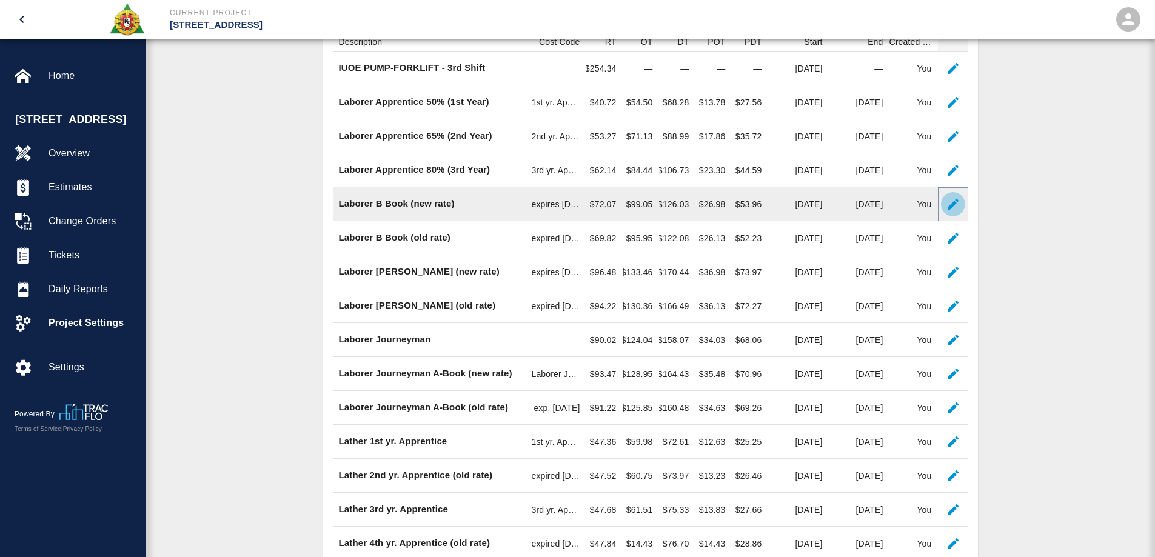
click at [949, 210] on icon "button" at bounding box center [953, 204] width 11 height 11
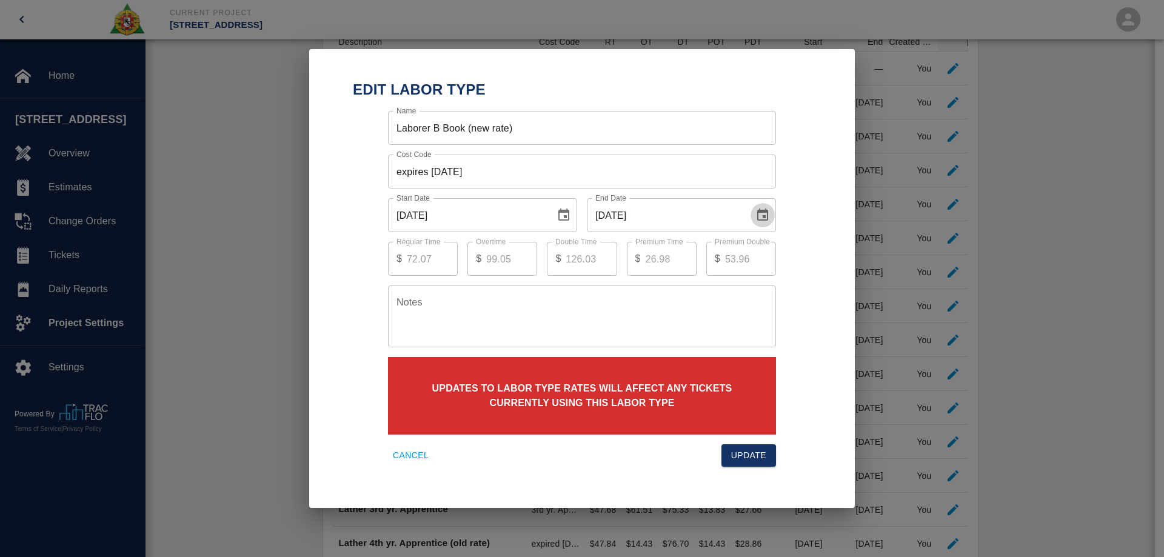
click at [758, 215] on icon "Choose date, selected date is Sep 30, 2025" at bounding box center [762, 215] width 11 height 12
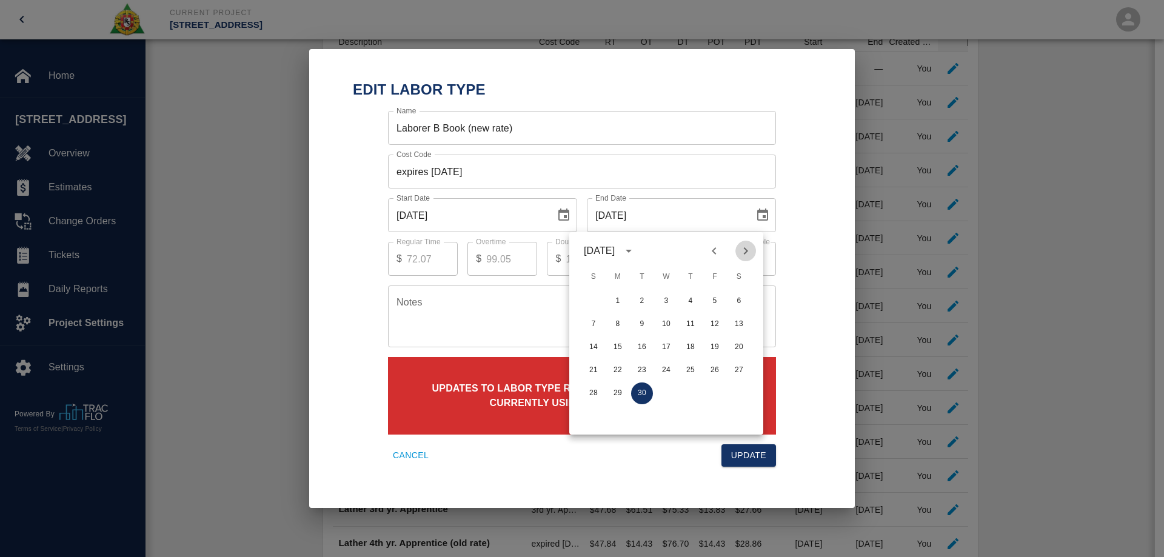
click at [743, 250] on icon "Next month" at bounding box center [745, 251] width 15 height 15
click at [718, 390] on button "31" at bounding box center [715, 394] width 22 height 22
type input "[DATE]"
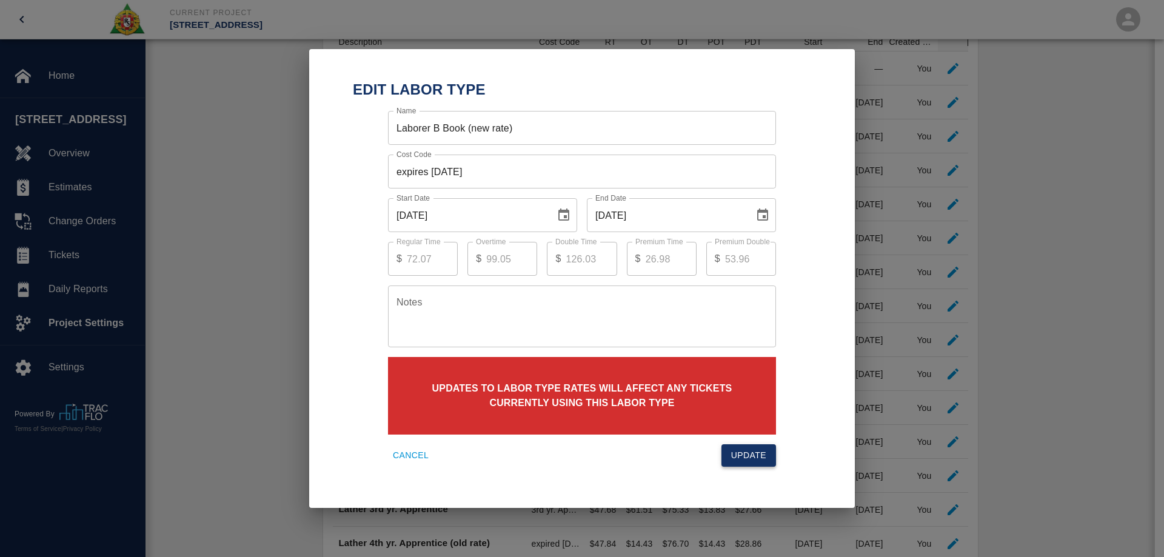
click at [745, 450] on button "Update" at bounding box center [748, 455] width 55 height 22
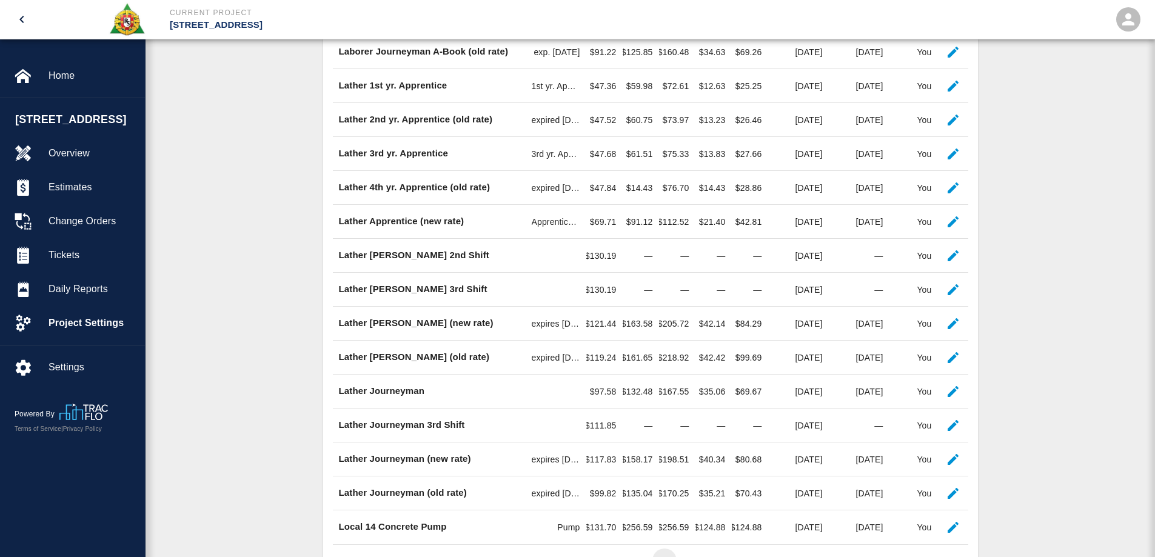
scroll to position [698, 0]
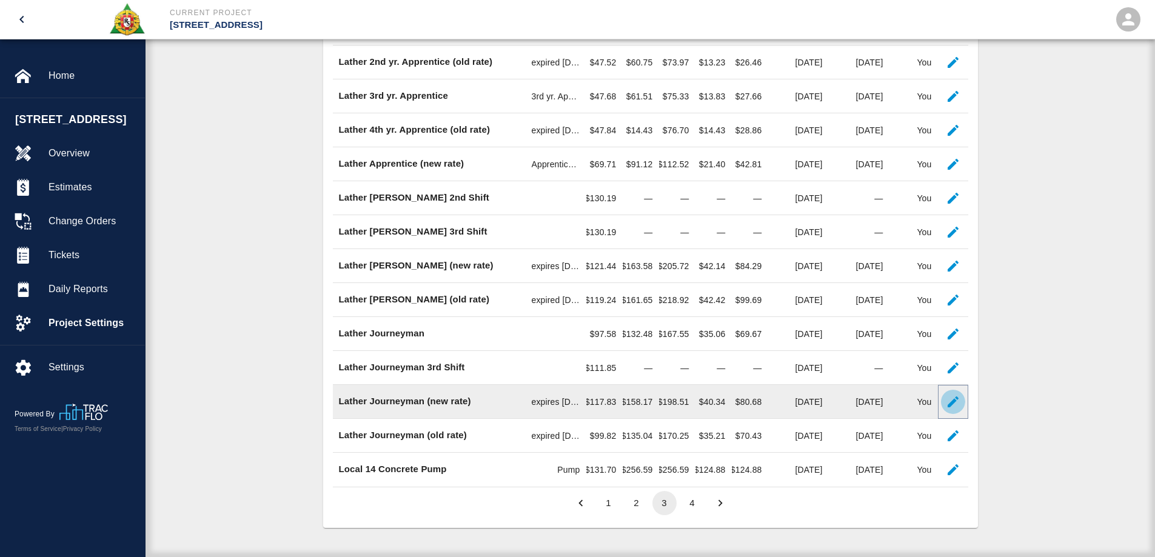
click at [952, 397] on icon "button" at bounding box center [953, 402] width 15 height 15
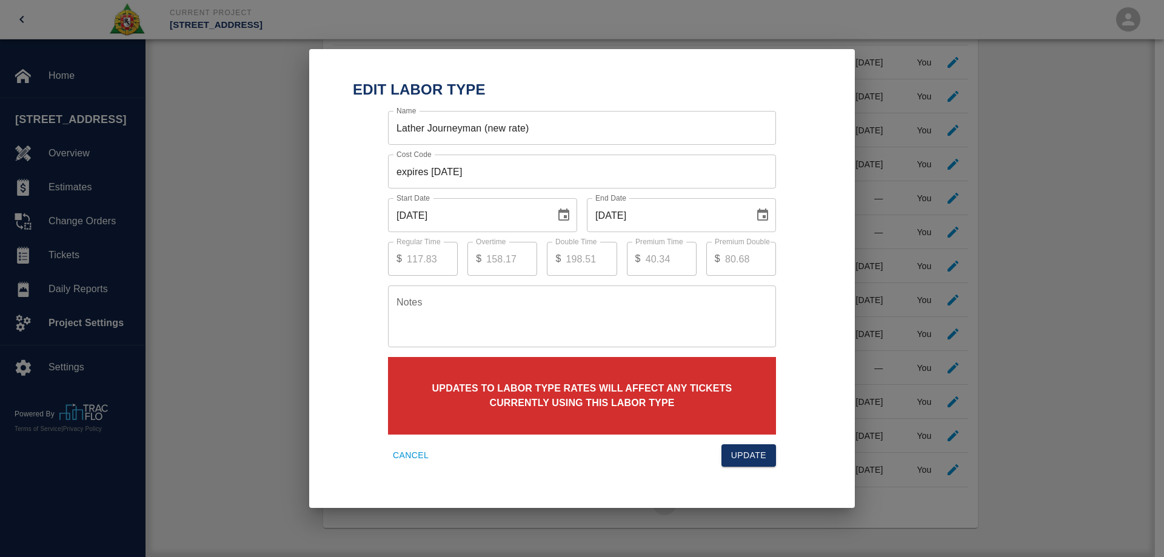
click at [761, 215] on icon "Choose date, selected date is Sep 30, 2025" at bounding box center [762, 215] width 15 height 15
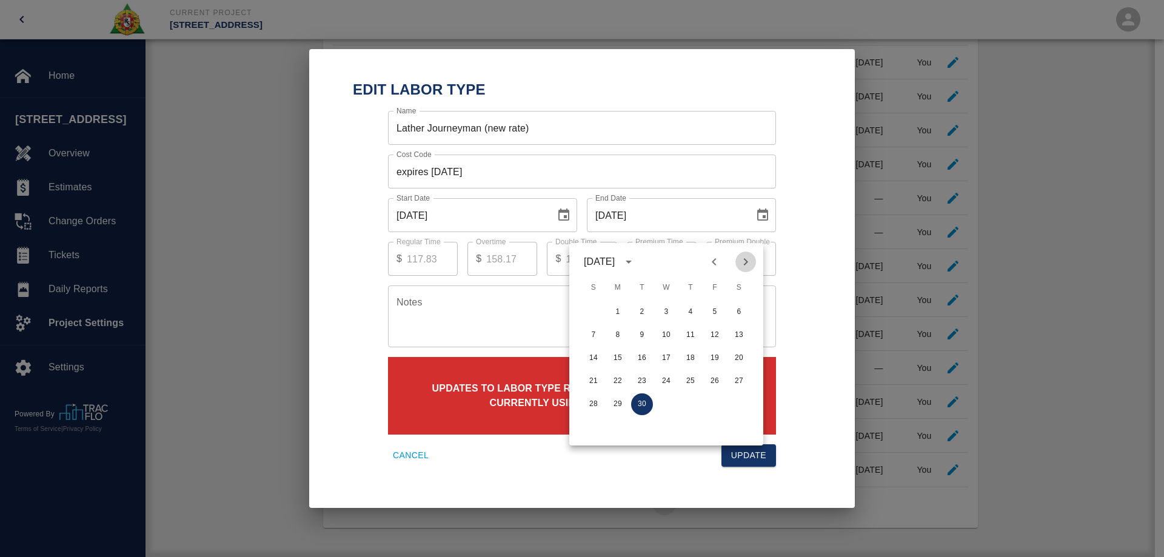
click at [746, 255] on icon "Next month" at bounding box center [745, 262] width 15 height 15
click at [711, 393] on button "31" at bounding box center [715, 404] width 22 height 22
type input "[DATE]"
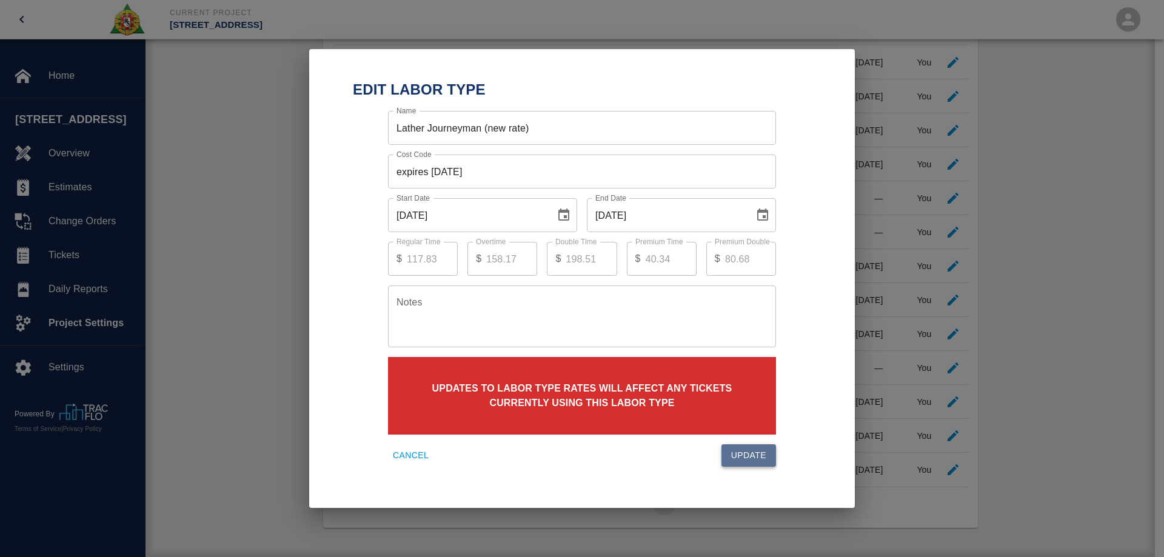
click at [762, 455] on button "Update" at bounding box center [748, 455] width 55 height 22
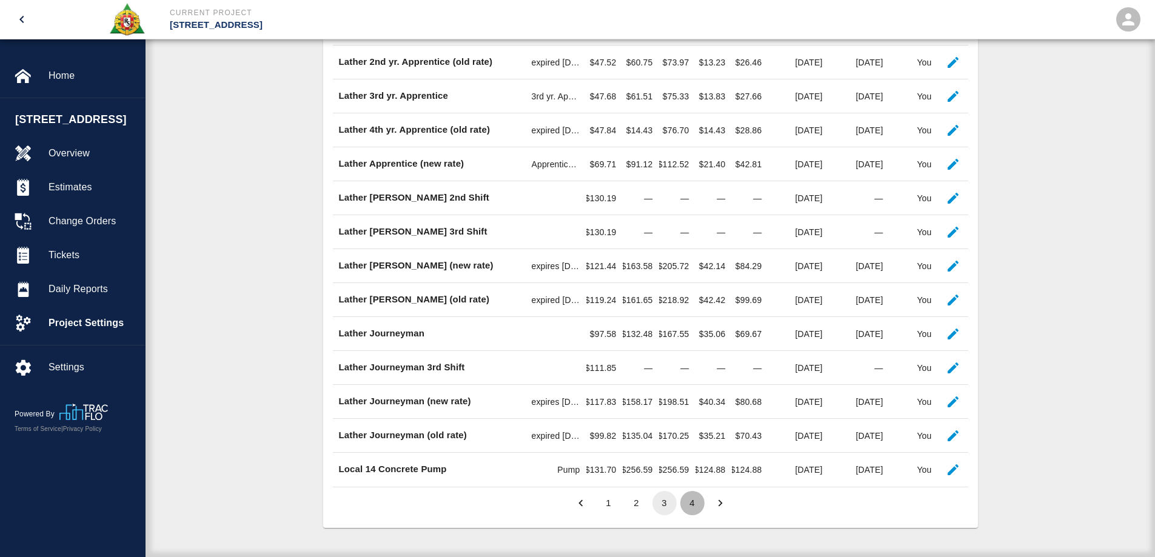
click at [694, 506] on button "4" at bounding box center [692, 503] width 24 height 24
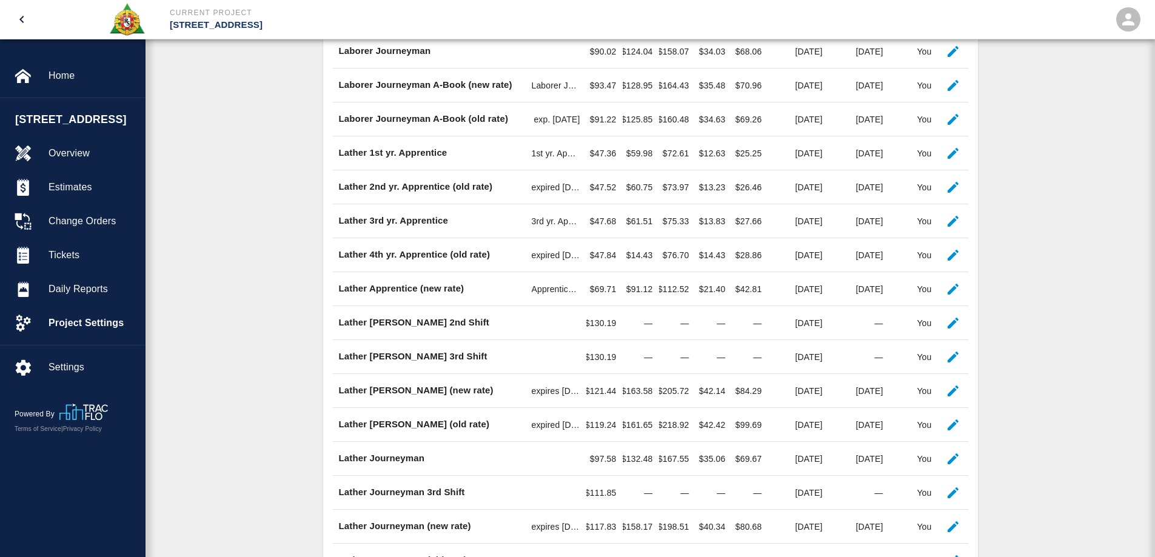
scroll to position [723, 626]
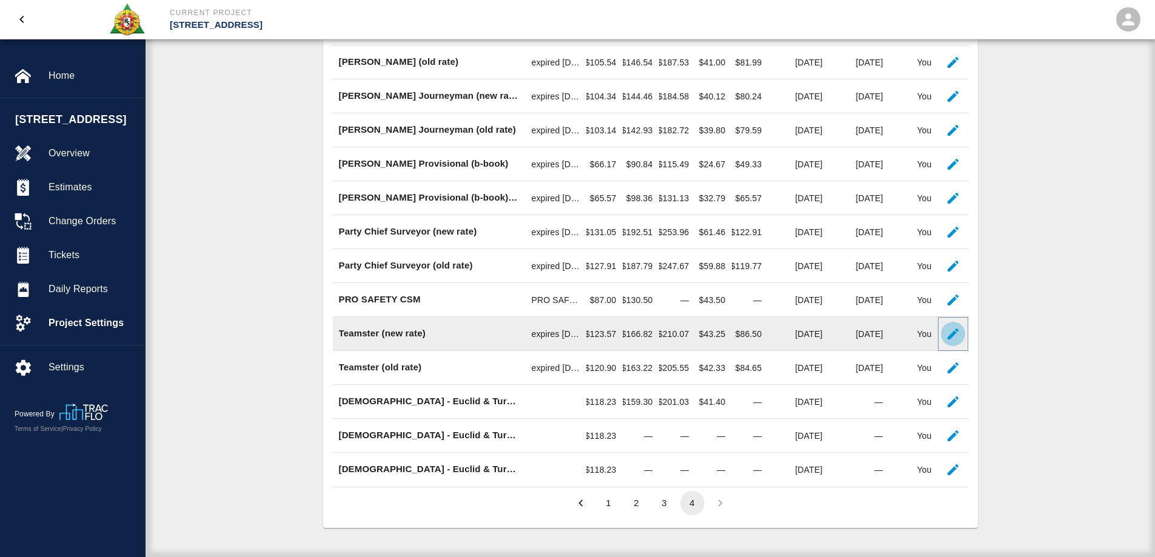
click at [946, 332] on icon "button" at bounding box center [953, 334] width 15 height 15
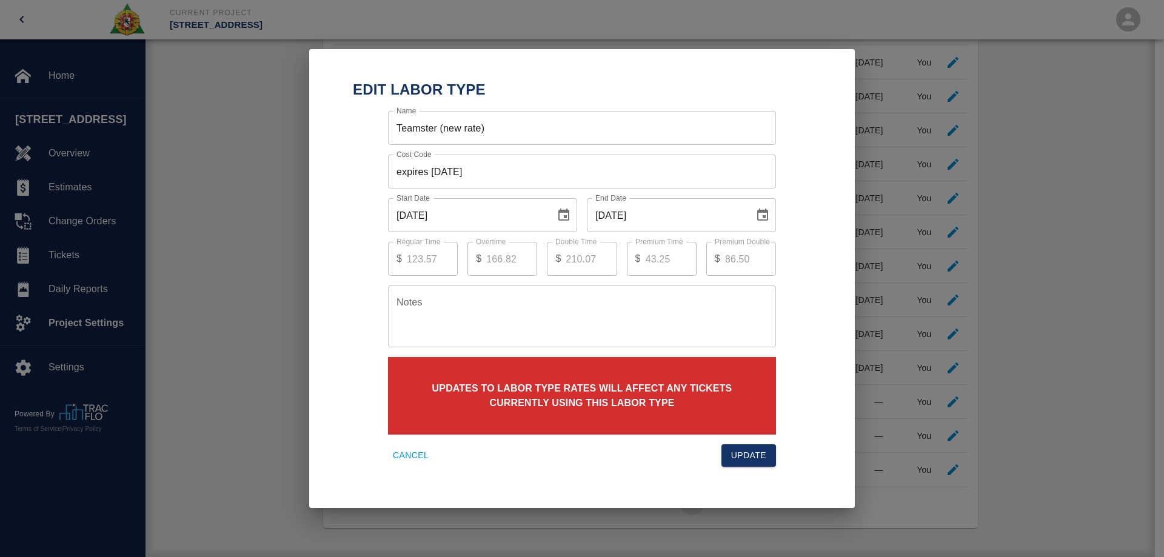
click at [771, 208] on button "Choose date, selected date is Sep 30, 2025" at bounding box center [763, 215] width 24 height 24
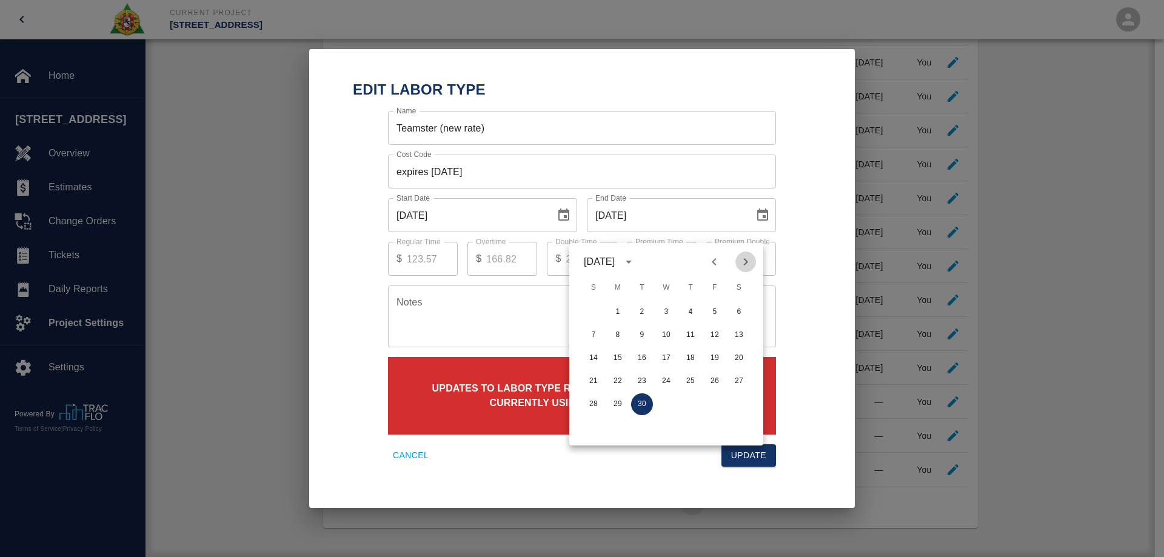
click at [749, 255] on icon "Next month" at bounding box center [745, 262] width 15 height 15
drag, startPoint x: 713, startPoint y: 393, endPoint x: 734, endPoint y: 404, distance: 23.6
click at [716, 393] on button "31" at bounding box center [715, 404] width 22 height 22
type input "[DATE]"
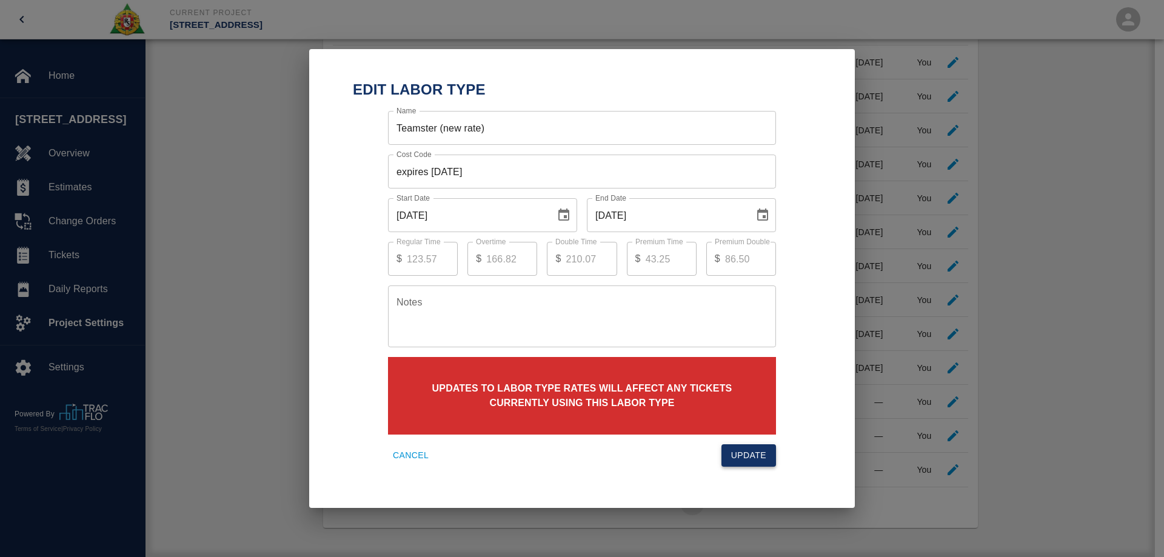
drag, startPoint x: 759, startPoint y: 453, endPoint x: 769, endPoint y: 450, distance: 10.6
click at [759, 454] on button "Update" at bounding box center [748, 455] width 55 height 22
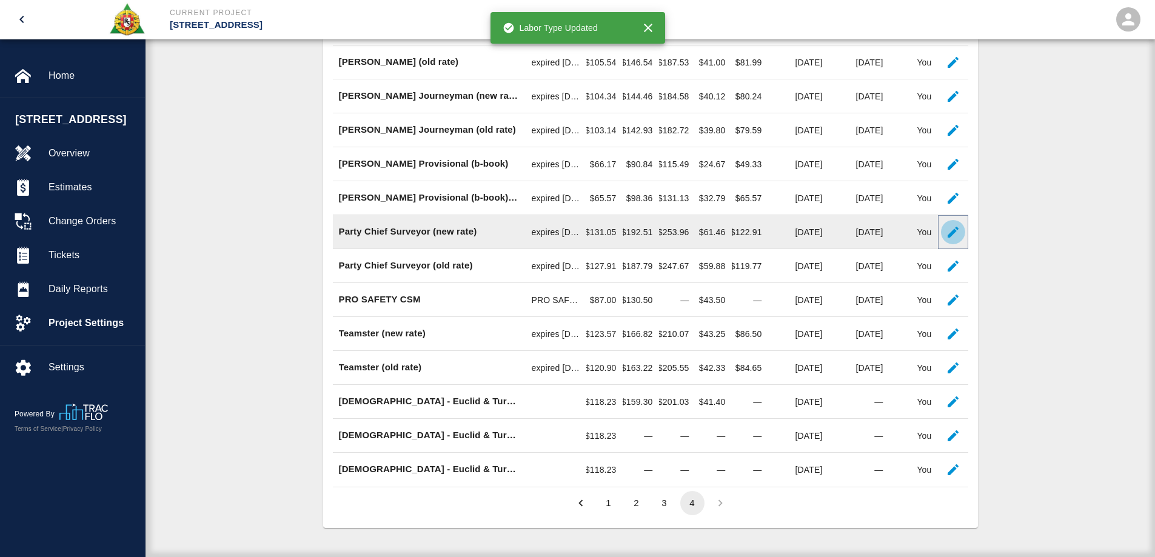
click at [953, 227] on icon "button" at bounding box center [953, 232] width 15 height 15
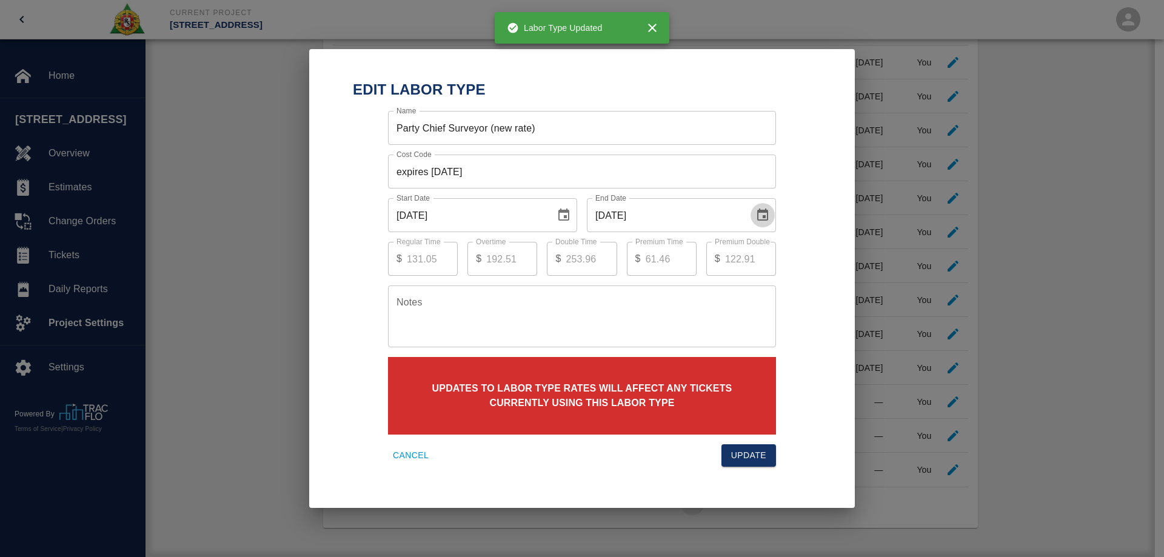
click at [763, 216] on icon "Choose date, selected date is Sep 30, 2025" at bounding box center [762, 215] width 11 height 12
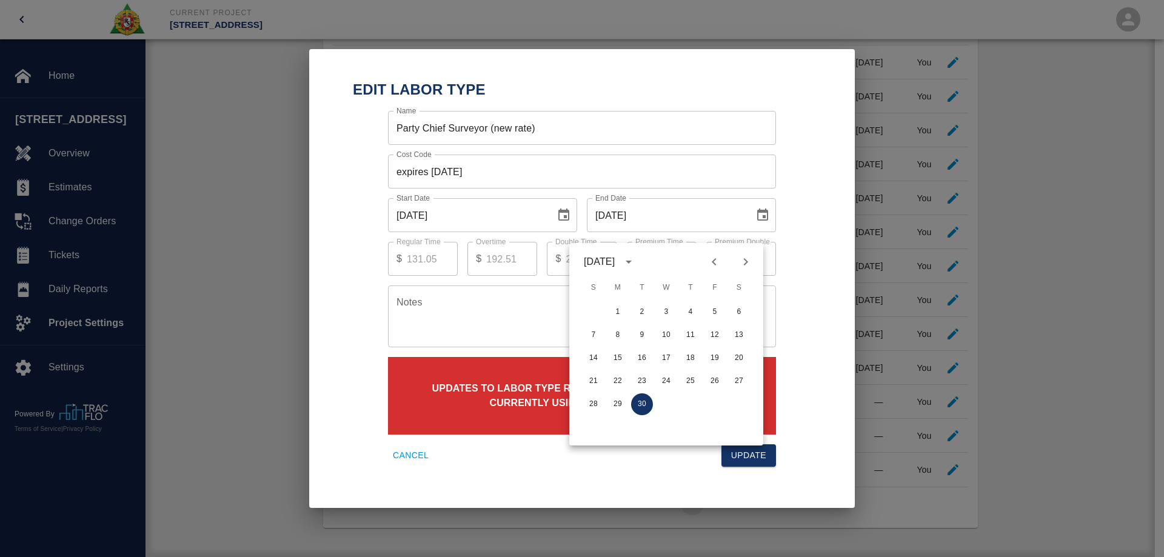
click at [748, 258] on icon "Next month" at bounding box center [746, 261] width 4 height 7
click at [711, 393] on button "31" at bounding box center [715, 404] width 22 height 22
type input "[DATE]"
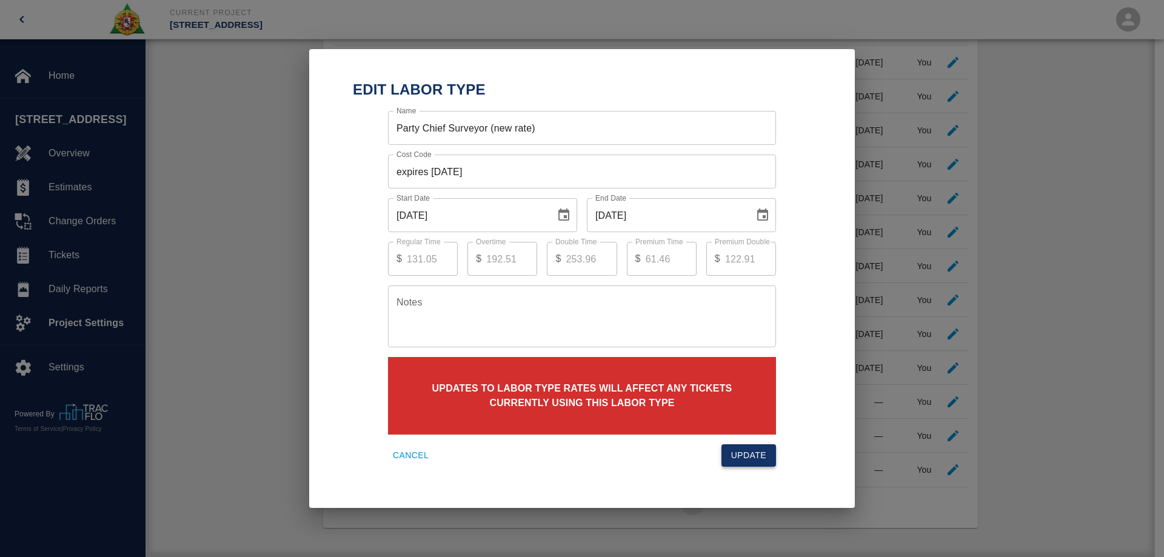
click at [749, 449] on button "Update" at bounding box center [748, 455] width 55 height 22
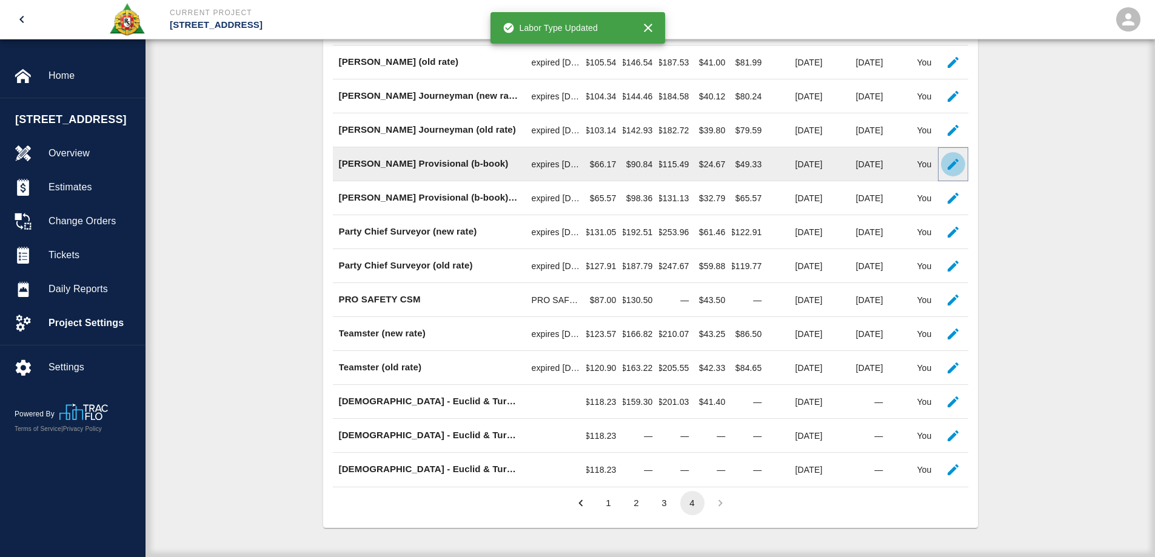
click at [959, 168] on icon "button" at bounding box center [953, 164] width 15 height 15
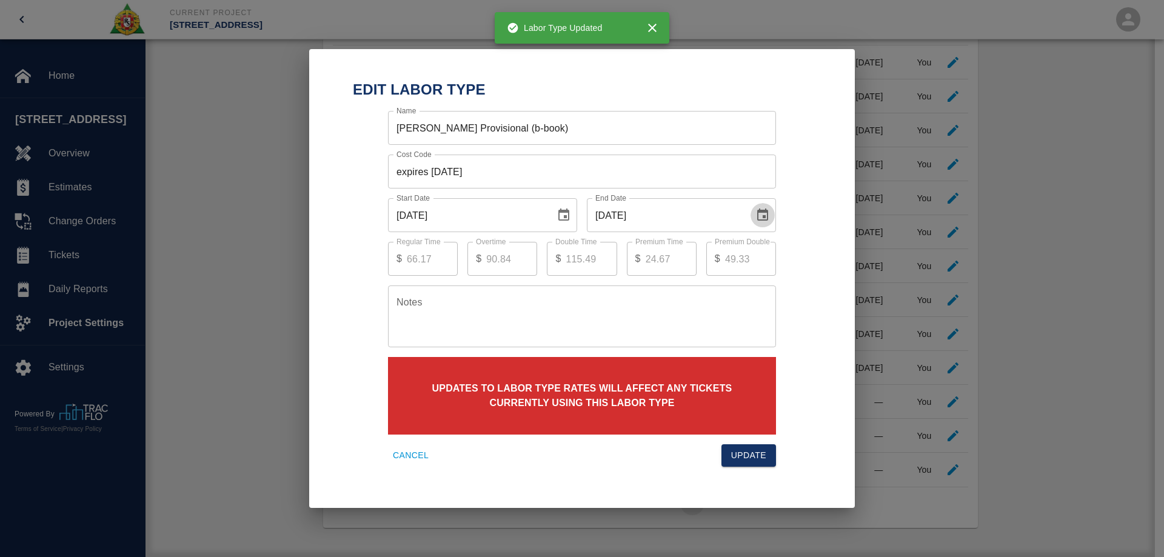
click at [763, 216] on icon "Choose date, selected date is Sep 30, 2025" at bounding box center [762, 215] width 11 height 12
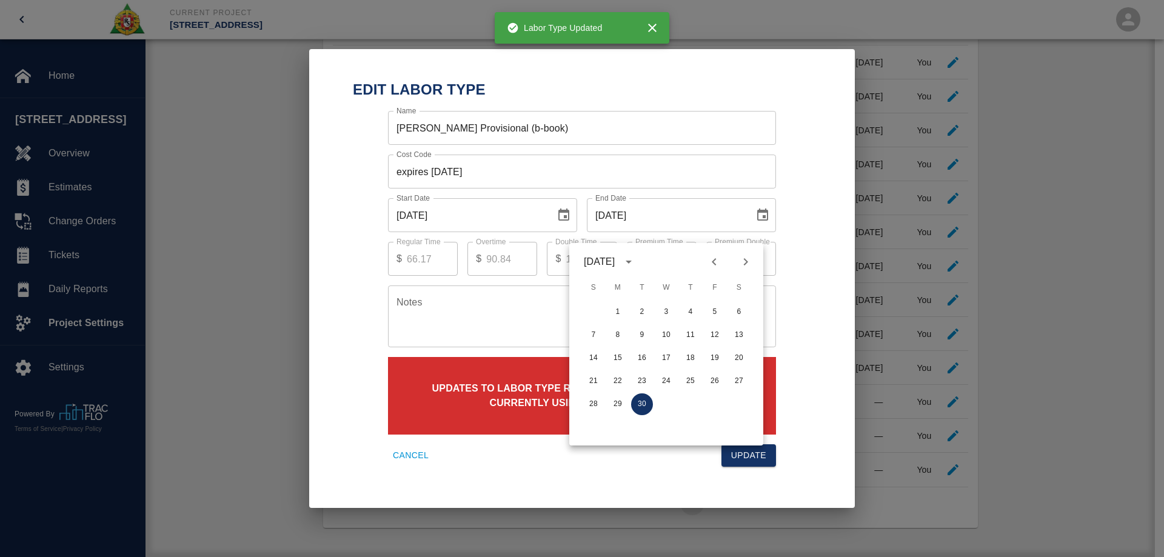
click at [746, 255] on icon "Next month" at bounding box center [745, 262] width 15 height 15
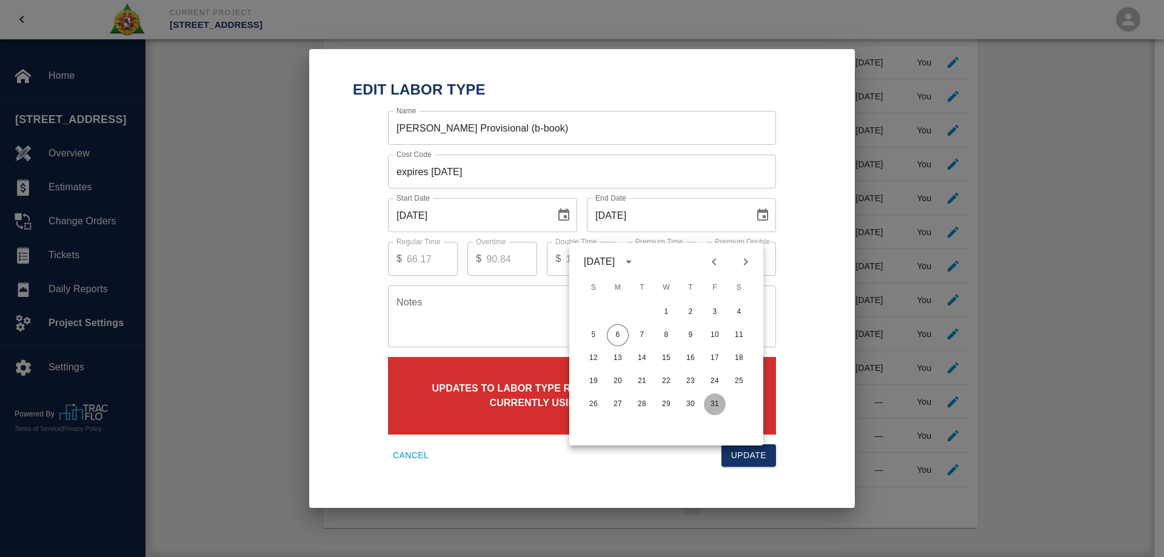
drag, startPoint x: 714, startPoint y: 392, endPoint x: 738, endPoint y: 420, distance: 37.0
click at [720, 401] on button "31" at bounding box center [715, 404] width 22 height 22
type input "[DATE]"
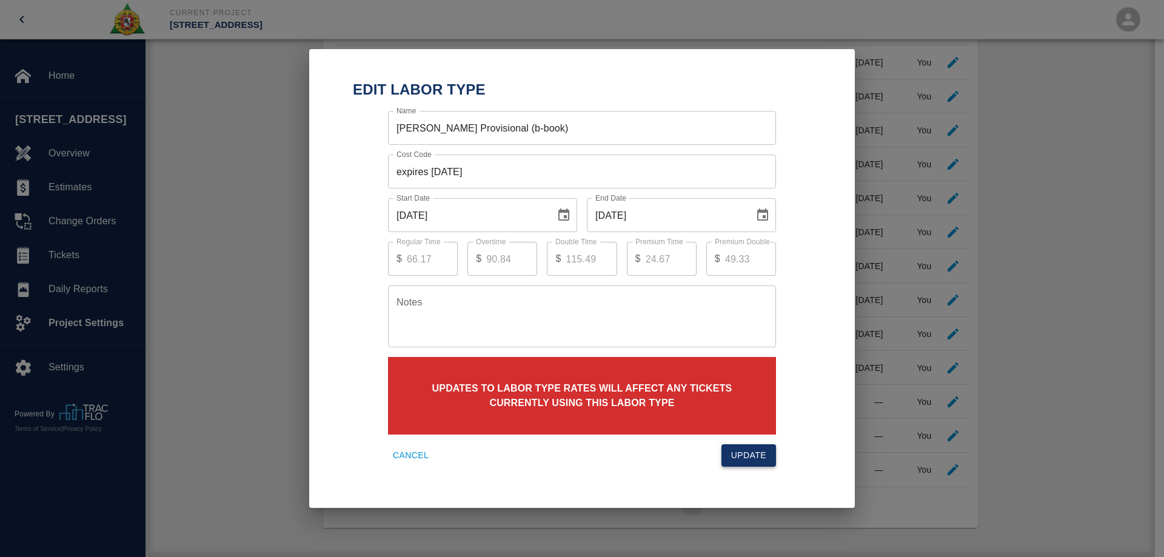
click at [756, 452] on button "Update" at bounding box center [748, 455] width 55 height 22
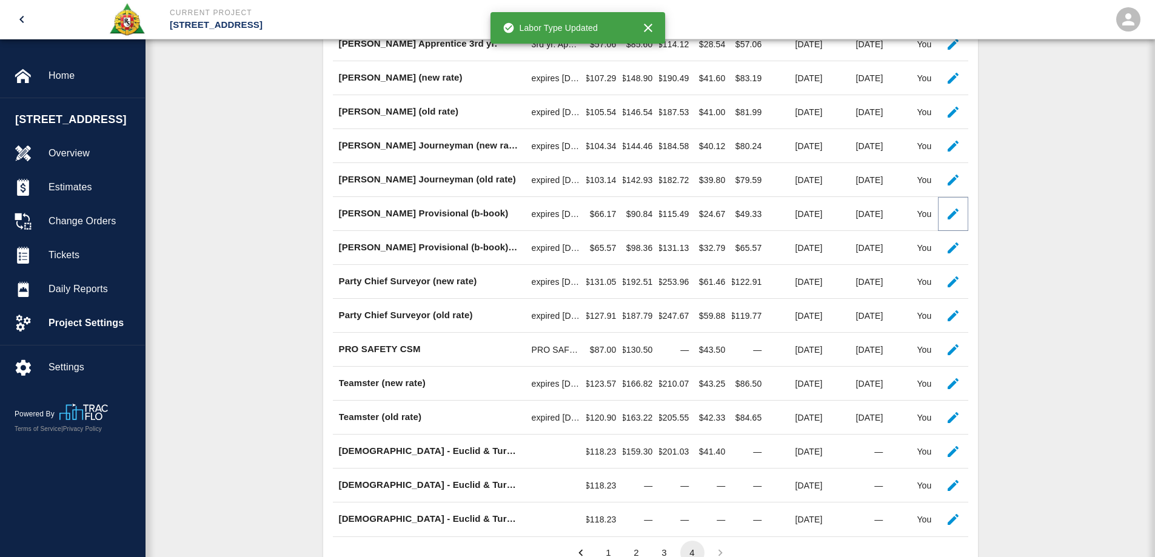
scroll to position [441, 0]
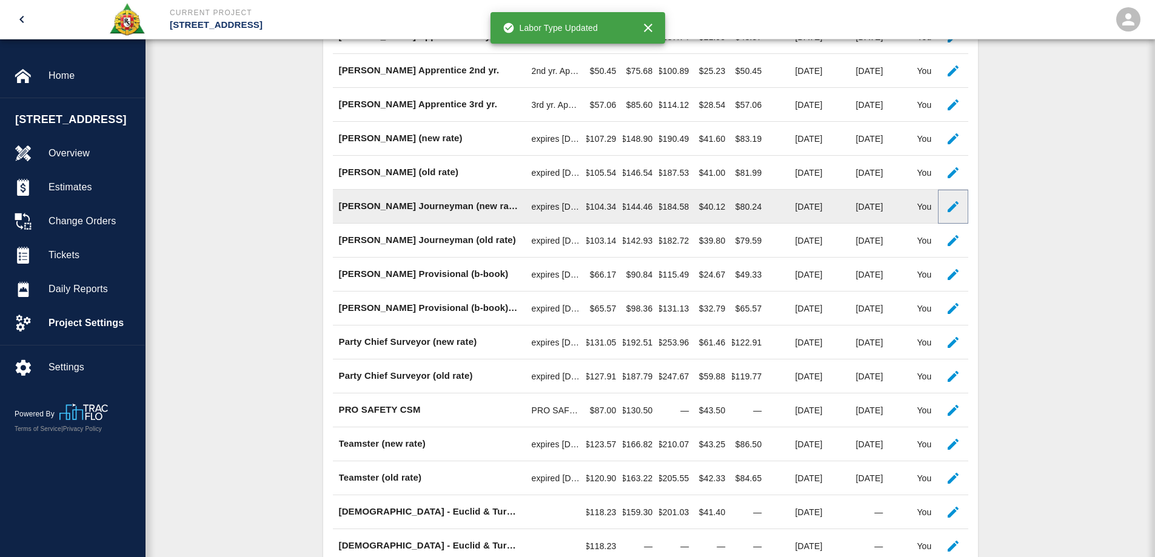
click at [953, 212] on icon "button" at bounding box center [953, 206] width 11 height 11
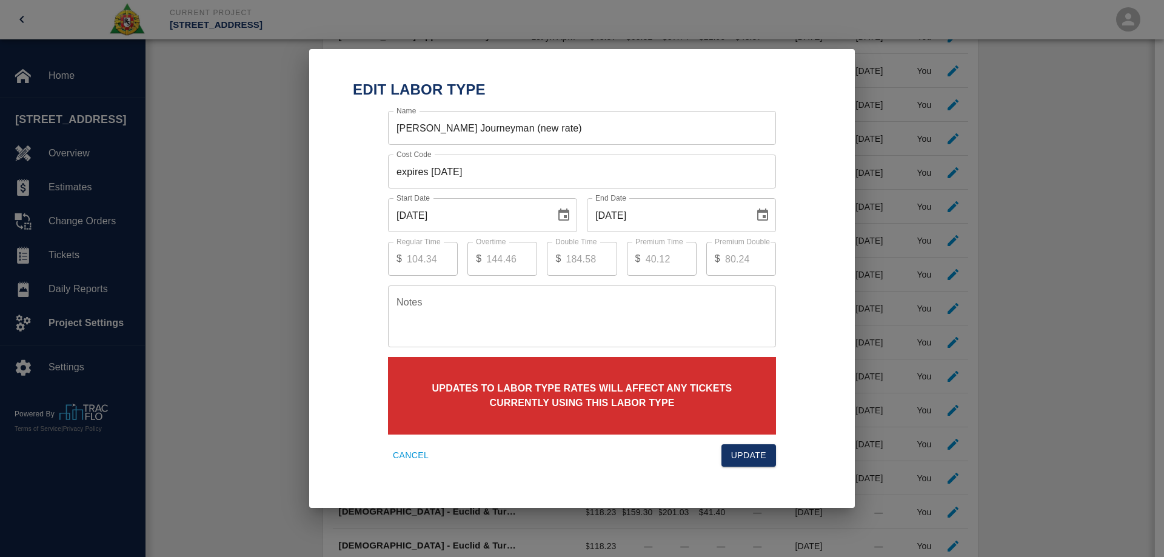
click at [762, 213] on icon "Choose date, selected date is Sep 30, 2025" at bounding box center [762, 215] width 15 height 15
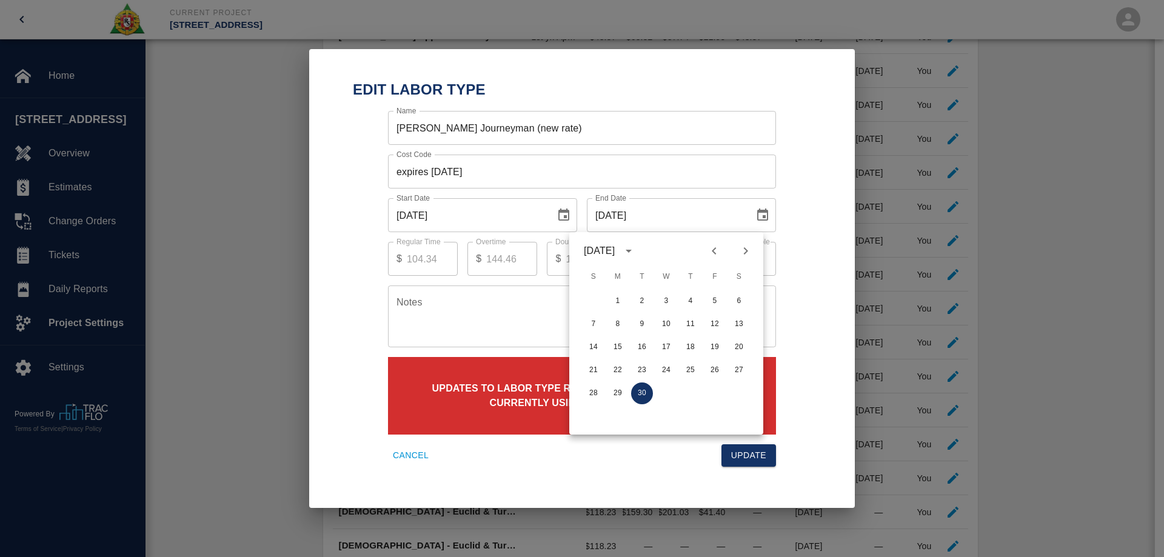
click at [748, 248] on icon "Next month" at bounding box center [745, 251] width 15 height 15
click at [721, 389] on button "31" at bounding box center [715, 394] width 22 height 22
type input "[DATE]"
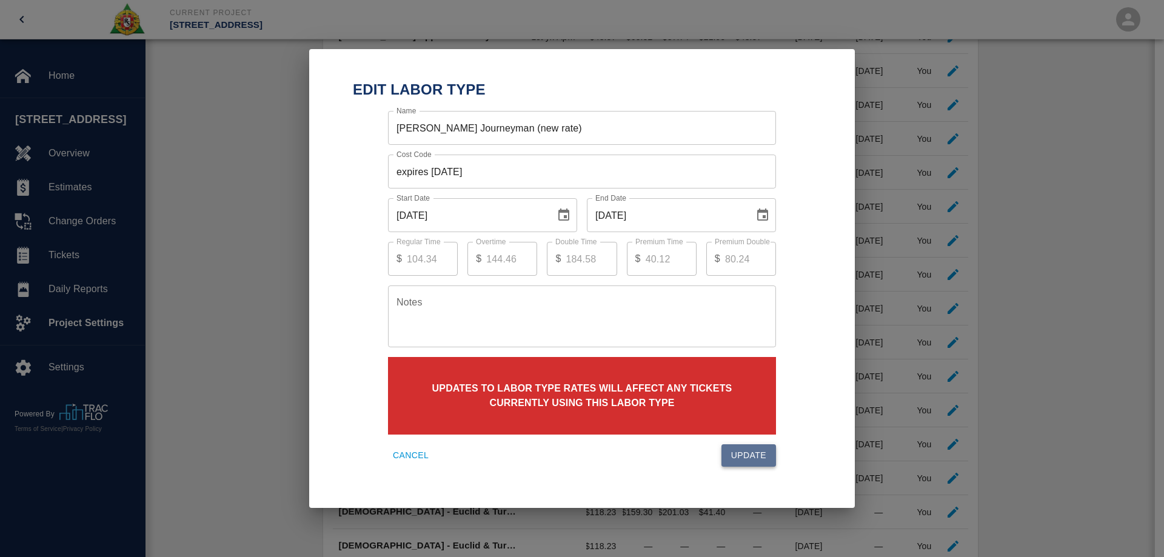
click at [740, 455] on button "Update" at bounding box center [748, 455] width 55 height 22
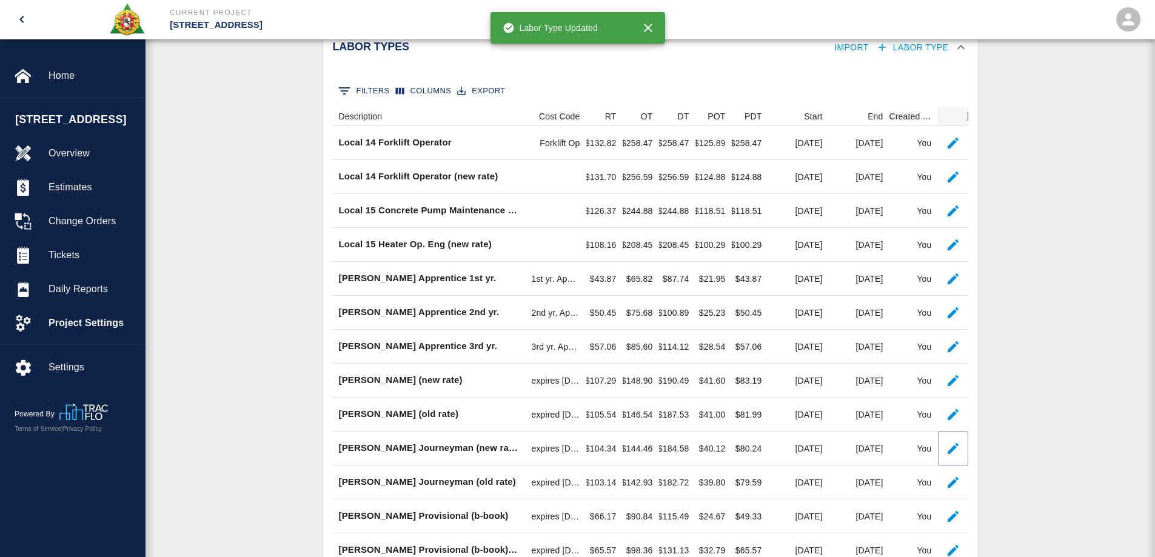
scroll to position [198, 0]
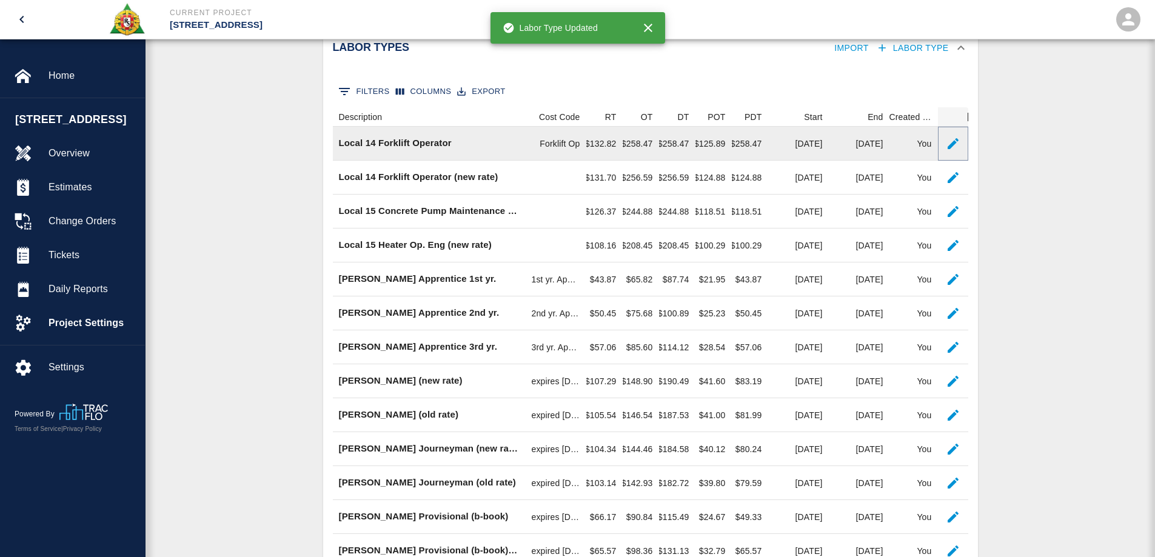
click at [952, 150] on icon "button" at bounding box center [953, 143] width 15 height 15
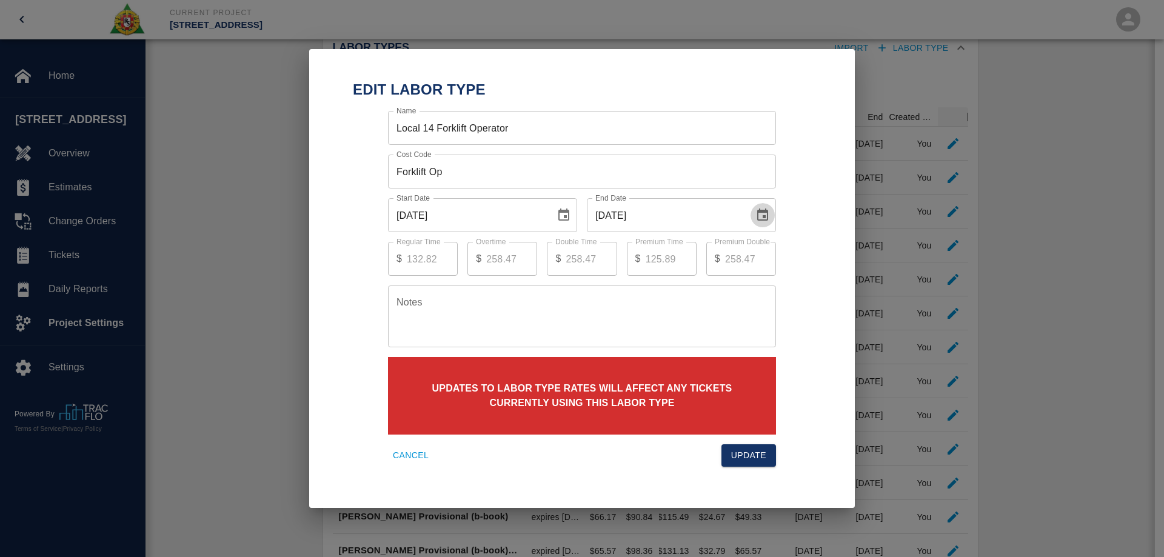
click at [765, 217] on icon "Choose date, selected date is Sep 30, 2025" at bounding box center [762, 215] width 11 height 12
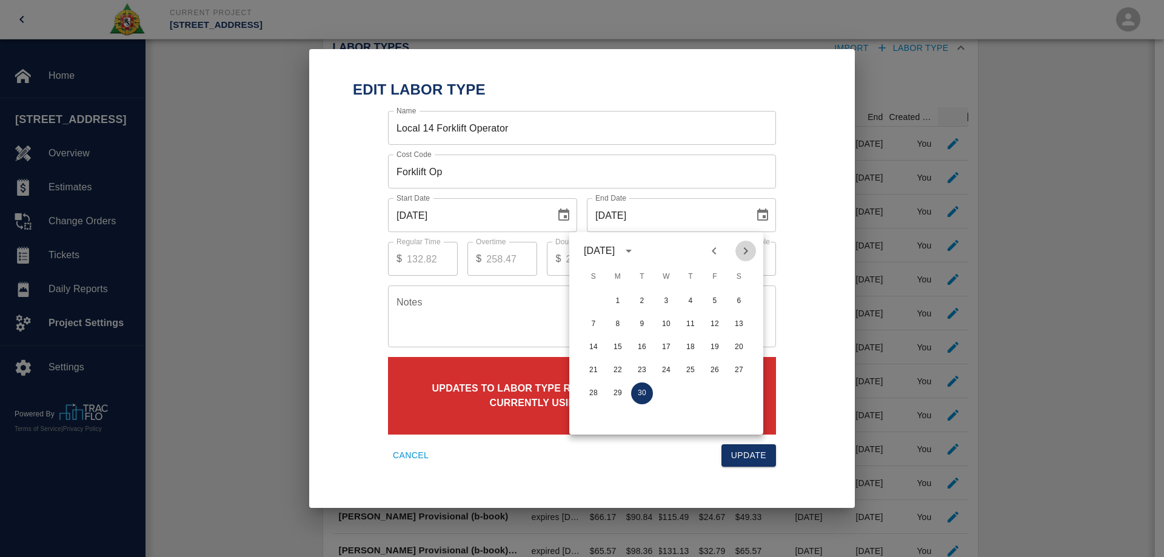
click at [747, 253] on icon "Next month" at bounding box center [745, 251] width 15 height 15
click at [717, 396] on button "31" at bounding box center [715, 394] width 22 height 22
type input "[DATE]"
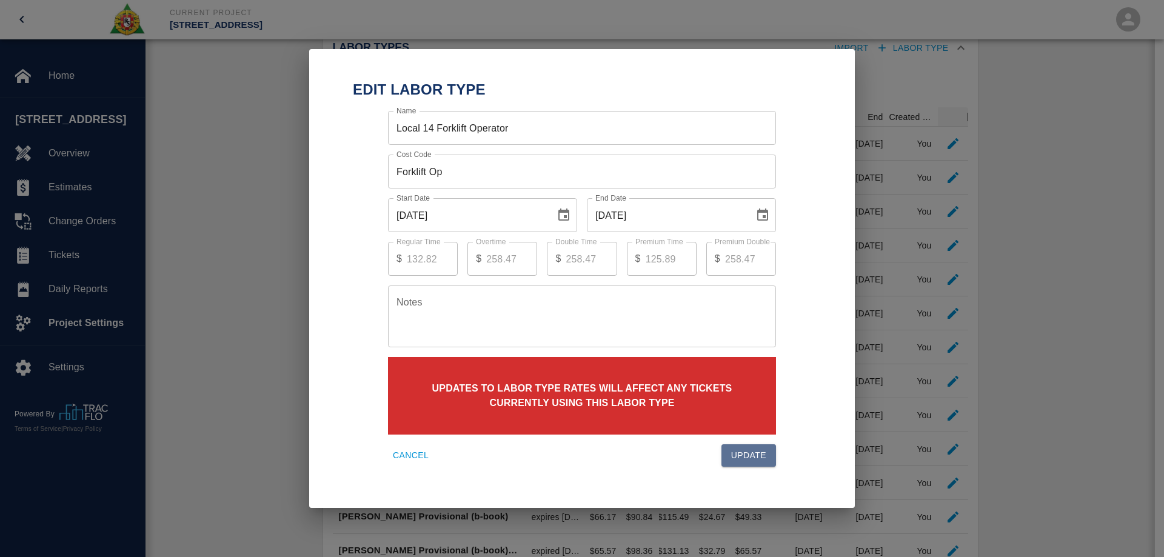
drag, startPoint x: 757, startPoint y: 449, endPoint x: 814, endPoint y: 411, distance: 69.1
click at [757, 449] on button "Update" at bounding box center [748, 455] width 55 height 22
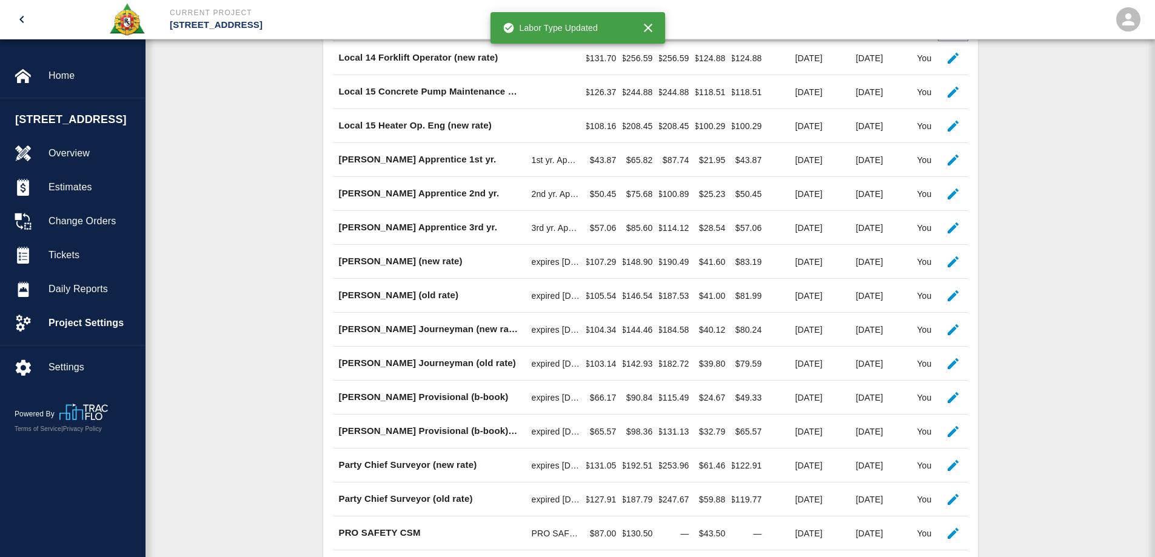
scroll to position [380, 0]
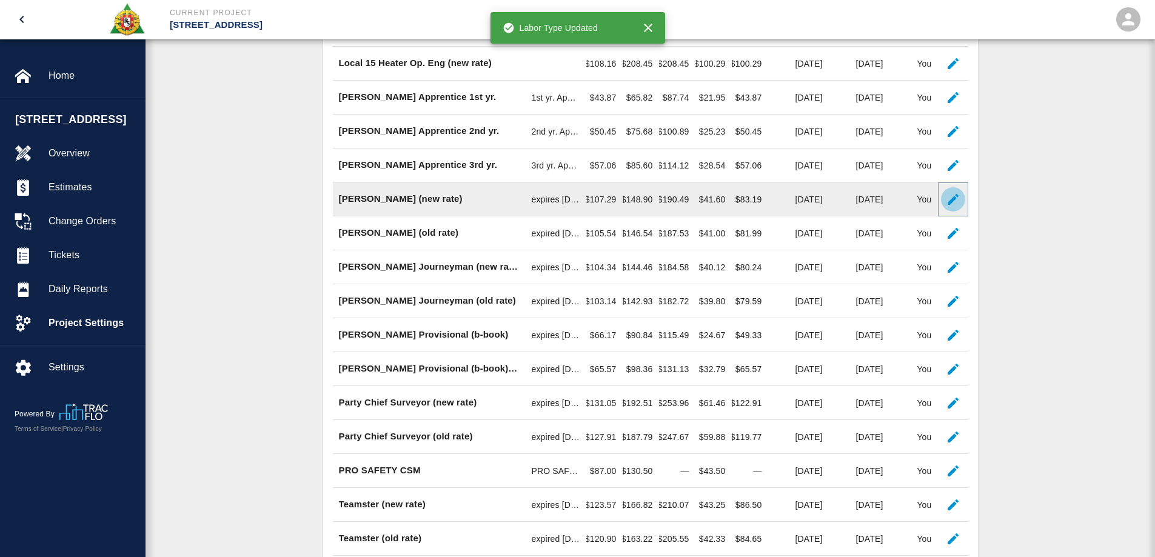
click at [960, 212] on button "button" at bounding box center [953, 199] width 24 height 24
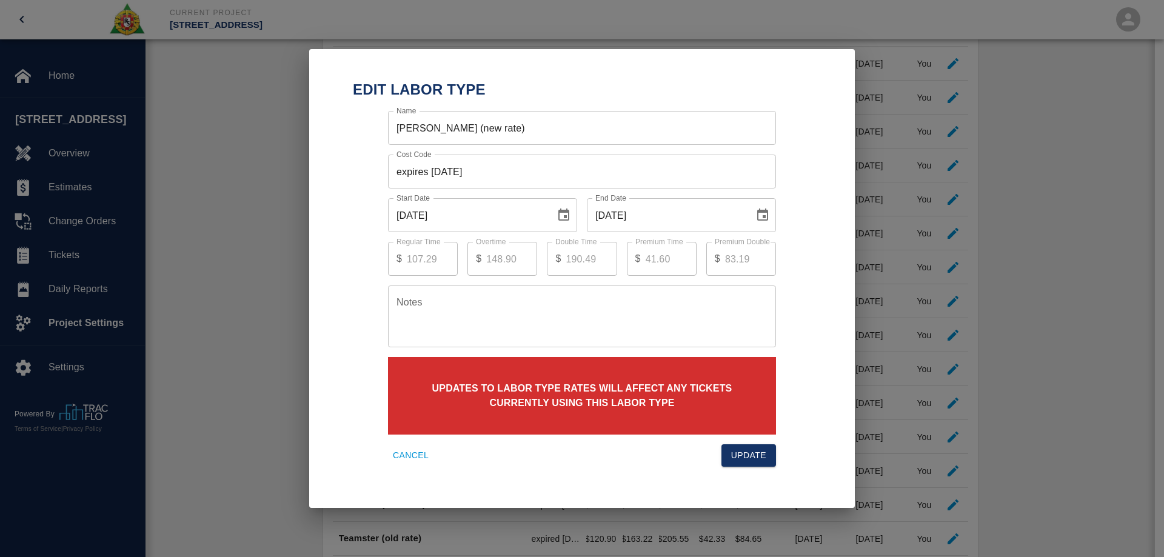
click at [762, 215] on icon "Choose date, selected date is Sep 30, 2025" at bounding box center [762, 215] width 15 height 15
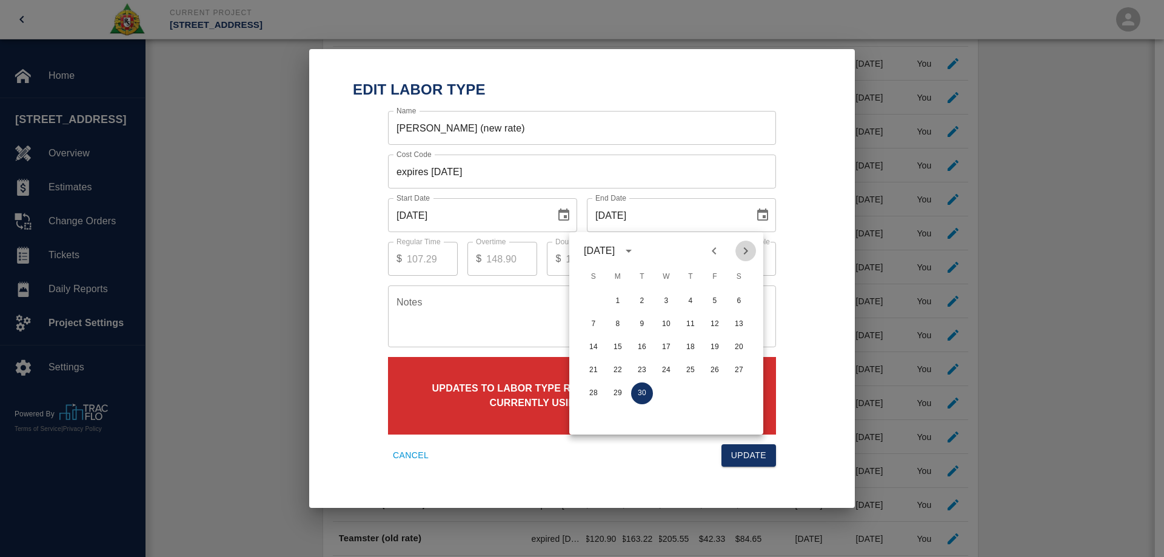
drag, startPoint x: 747, startPoint y: 249, endPoint x: 740, endPoint y: 281, distance: 32.4
click at [748, 249] on icon "Next month" at bounding box center [745, 251] width 15 height 15
click at [718, 397] on button "31" at bounding box center [715, 394] width 22 height 22
type input "[DATE]"
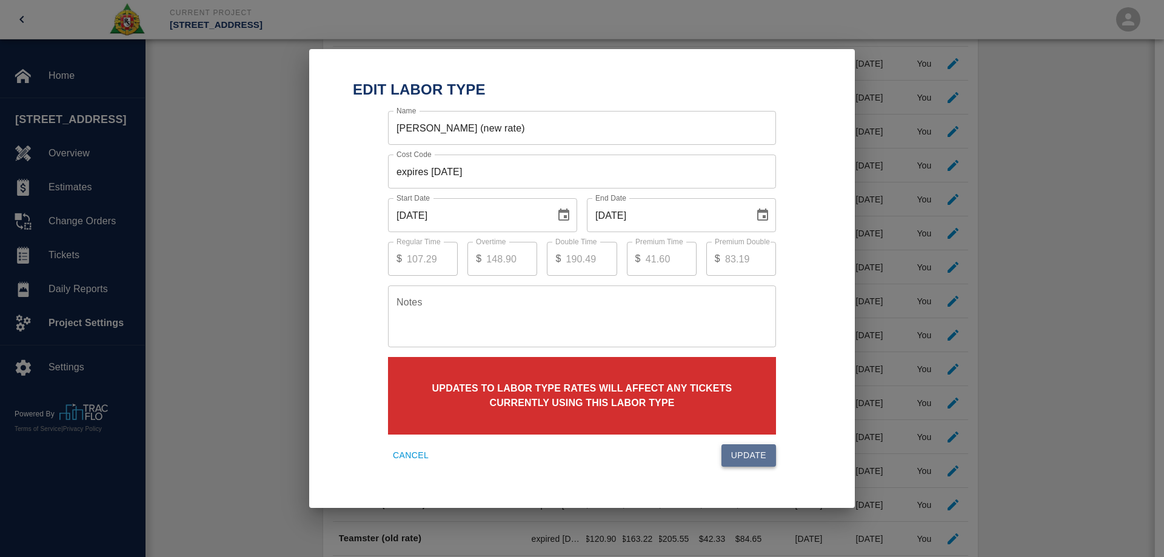
click at [762, 460] on button "Update" at bounding box center [748, 455] width 55 height 22
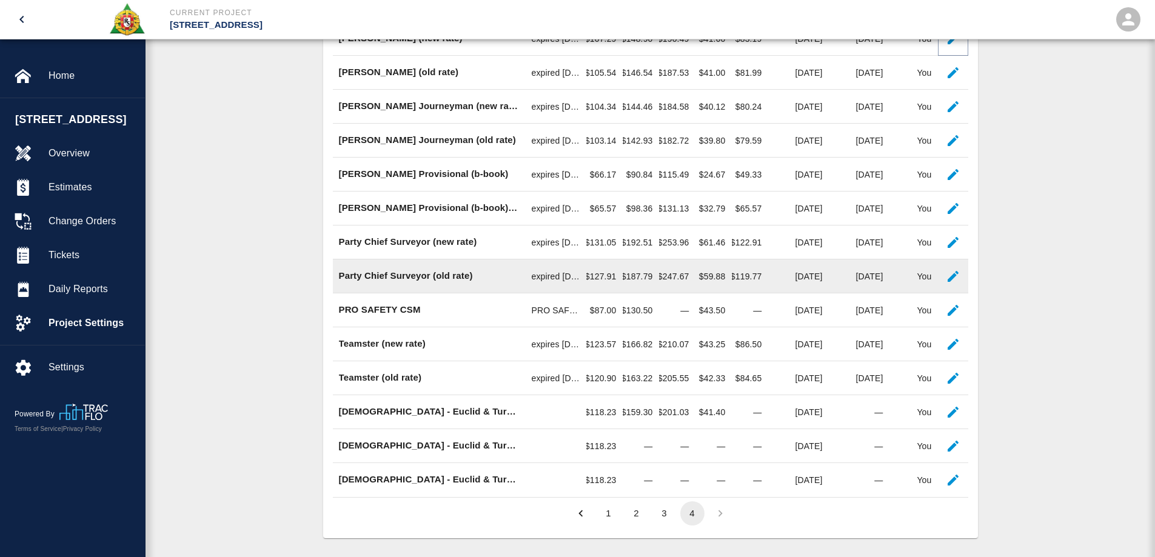
scroll to position [562, 0]
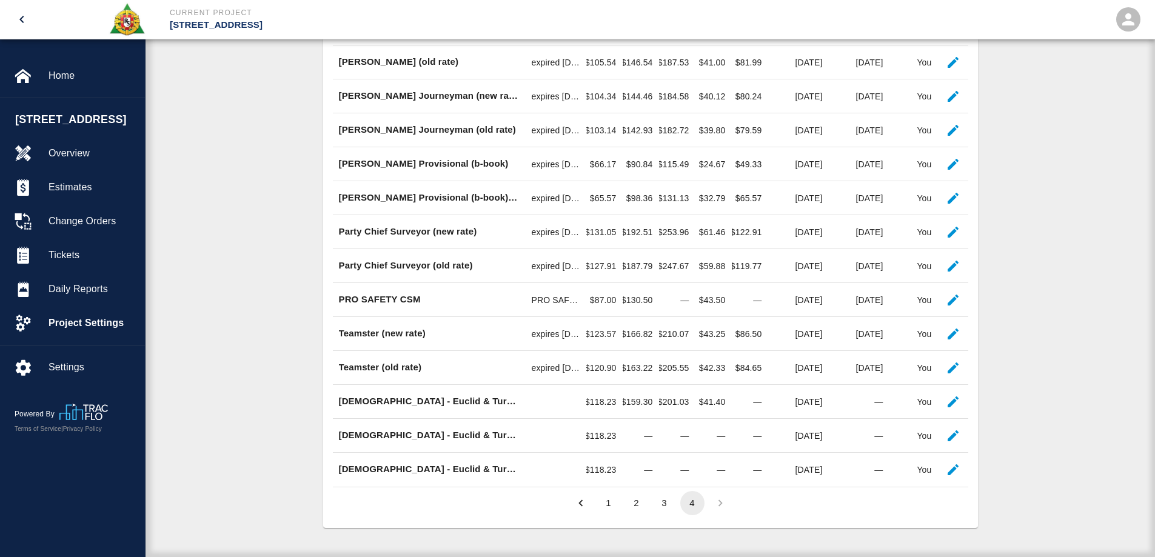
click at [718, 505] on li "pagination navigation" at bounding box center [720, 503] width 28 height 24
